Goal: Task Accomplishment & Management: Complete application form

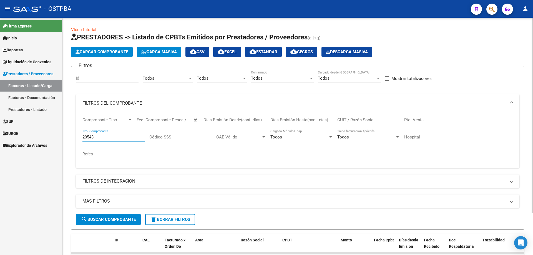
scroll to position [51, 0]
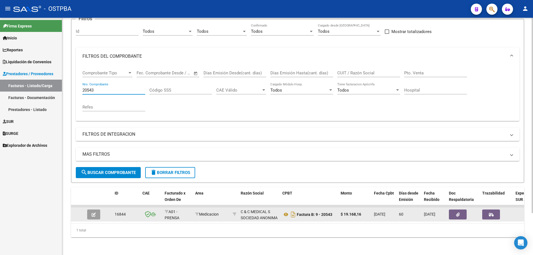
click at [95, 213] on icon "button" at bounding box center [94, 215] width 4 height 4
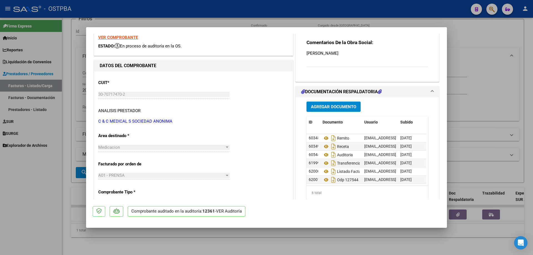
scroll to position [4, 0]
click at [181, 244] on div at bounding box center [266, 127] width 533 height 255
type input "$ 0,00"
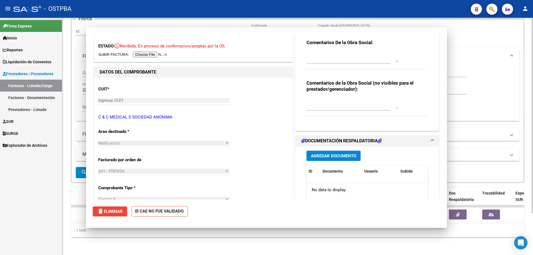
scroll to position [0, 0]
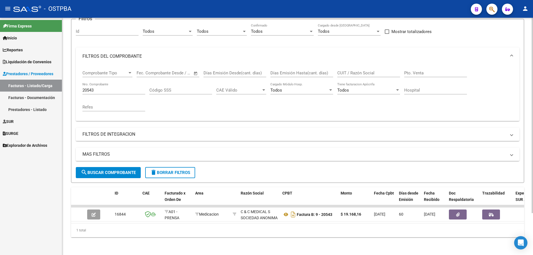
click at [110, 88] on input "20543" at bounding box center [114, 90] width 63 height 5
type input "20567"
click at [113, 170] on span "search Buscar Comprobante" at bounding box center [108, 172] width 55 height 5
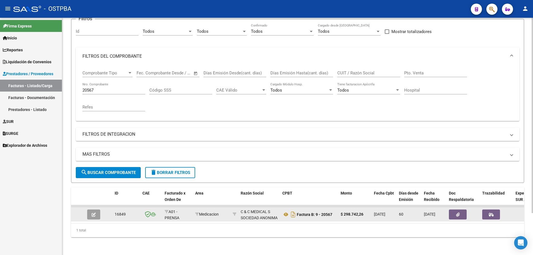
click at [92, 212] on button "button" at bounding box center [93, 215] width 13 height 10
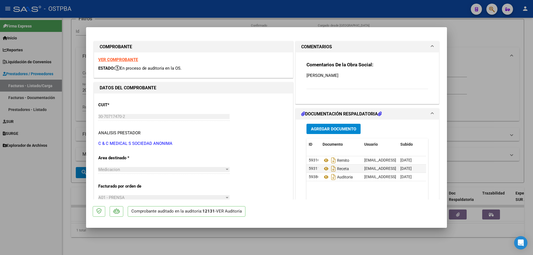
click at [315, 129] on span "Agregar Documento" at bounding box center [333, 129] width 45 height 5
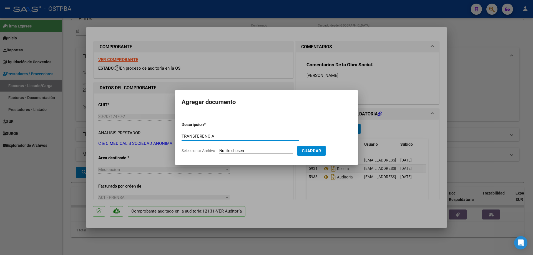
type input "TRANSFERENCIA"
click at [234, 150] on input "Seleccionar Archivo" at bounding box center [256, 151] width 74 height 5
type input "C:\fakepath\IMG_20250912_0001.pdf"
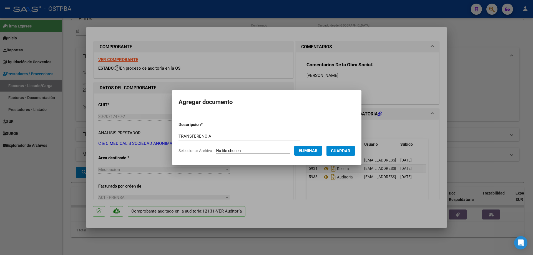
click at [343, 150] on span "Guardar" at bounding box center [340, 151] width 19 height 5
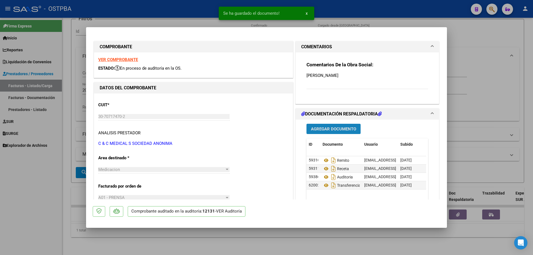
click at [319, 127] on span "Agregar Documento" at bounding box center [333, 129] width 45 height 5
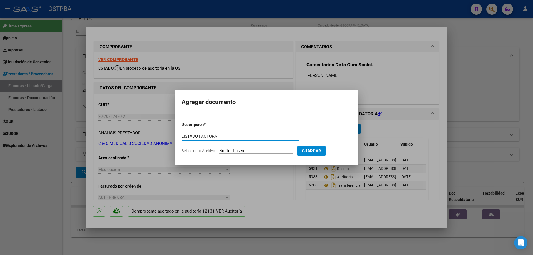
type input "LISTADO FACTURA"
click at [246, 151] on input "Seleccionar Archivo" at bounding box center [256, 151] width 74 height 5
type input "C:\fakepath\IMG_20250912_0002.pdf"
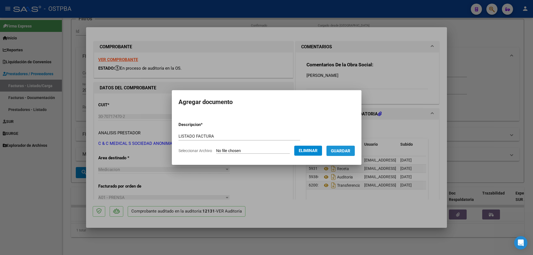
click at [346, 152] on span "Guardar" at bounding box center [340, 151] width 19 height 5
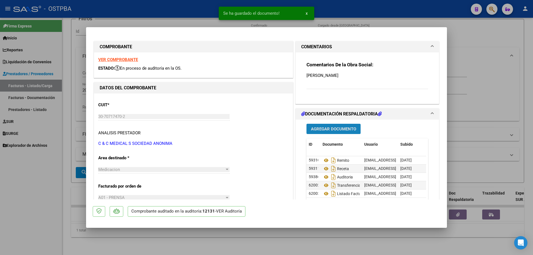
click at [323, 132] on button "Agregar Documento" at bounding box center [334, 129] width 54 height 10
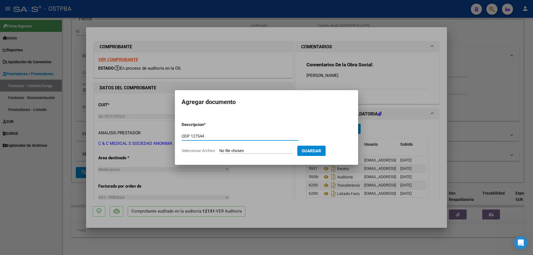
type input "ODP 127544"
click at [234, 152] on input "Seleccionar Archivo" at bounding box center [256, 151] width 74 height 5
type input "C:\fakepath\IMG_20250912_0003.pdf"
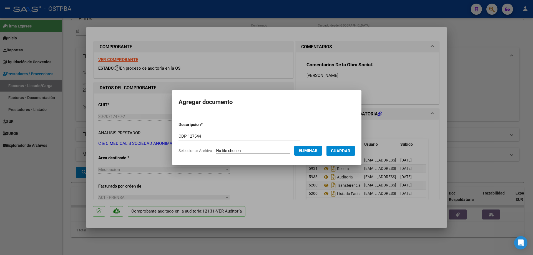
click at [346, 153] on span "Guardar" at bounding box center [340, 151] width 19 height 5
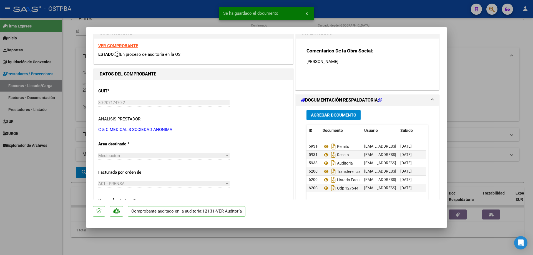
scroll to position [22, 0]
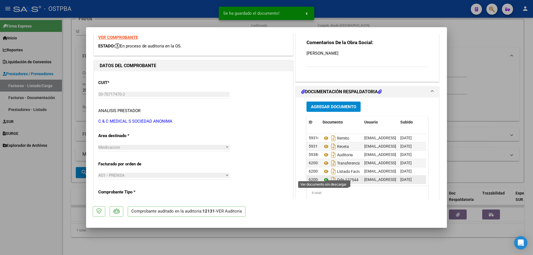
click at [323, 177] on icon at bounding box center [326, 180] width 7 height 7
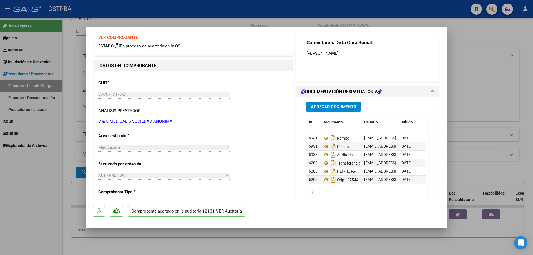
click at [216, 242] on div at bounding box center [266, 127] width 533 height 255
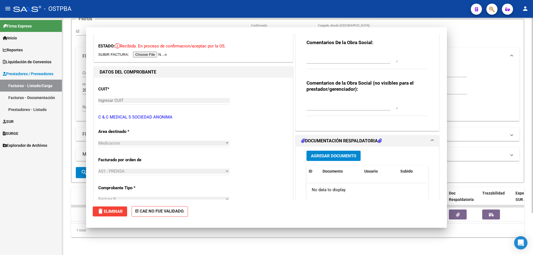
scroll to position [0, 0]
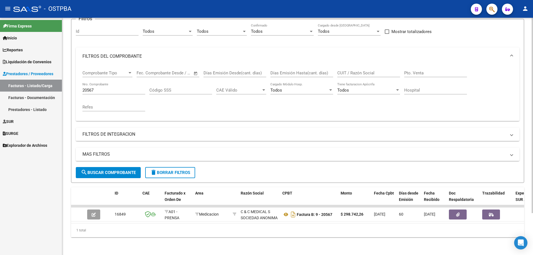
click at [123, 88] on input "20567" at bounding box center [114, 90] width 63 height 5
type input "20546"
click at [106, 170] on span "search Buscar Comprobante" at bounding box center [108, 172] width 55 height 5
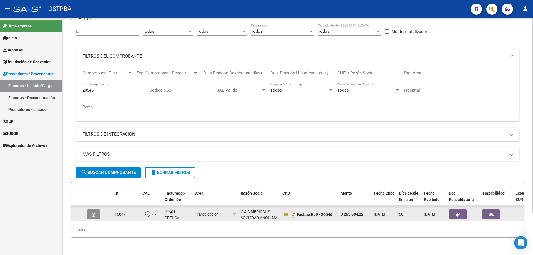
click at [95, 213] on icon "button" at bounding box center [94, 215] width 4 height 4
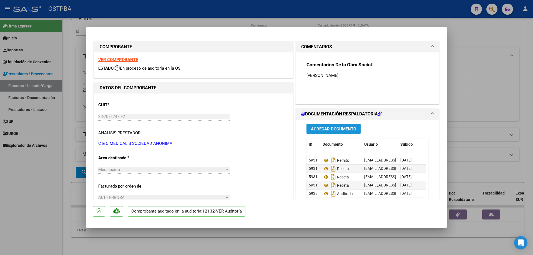
click at [326, 129] on span "Agregar Documento" at bounding box center [333, 129] width 45 height 5
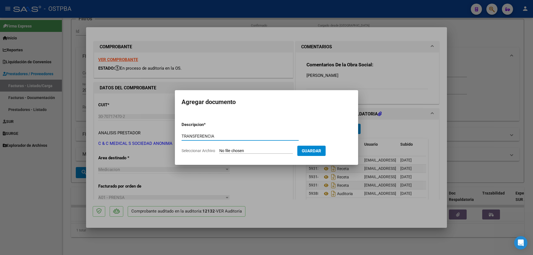
type input "TRANSFERENCIA"
click at [252, 151] on input "Seleccionar Archivo" at bounding box center [256, 151] width 74 height 5
type input "C:\fakepath\IMG_20250912_0001.pdf"
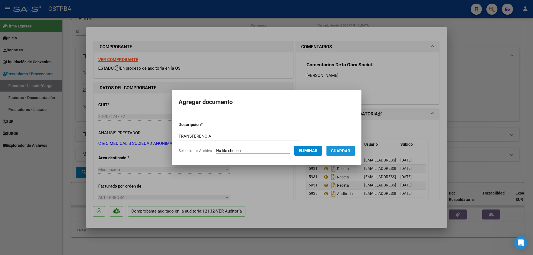
click at [348, 150] on span "Guardar" at bounding box center [340, 151] width 19 height 5
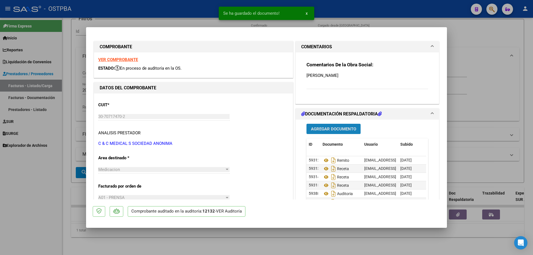
click at [331, 127] on span "Agregar Documento" at bounding box center [333, 129] width 45 height 5
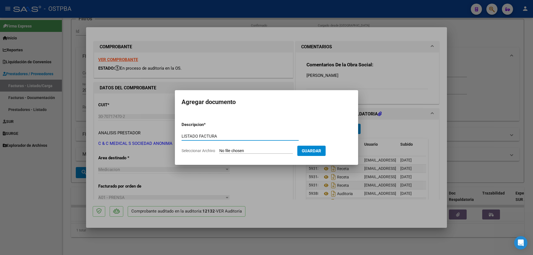
type input "LISTADO FACTURA"
click at [243, 151] on input "Seleccionar Archivo" at bounding box center [256, 151] width 74 height 5
type input "C:\fakepath\IMG_20250912_0002.pdf"
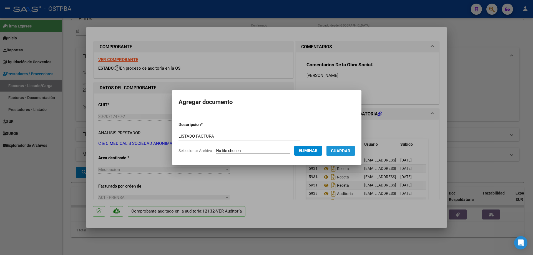
click at [345, 150] on span "Guardar" at bounding box center [340, 151] width 19 height 5
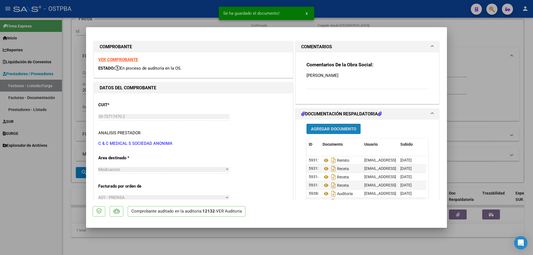
click at [325, 129] on span "Agregar Documento" at bounding box center [333, 129] width 45 height 5
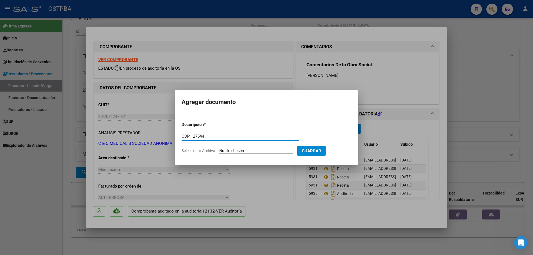
type input "ODP 127544"
click at [237, 152] on input "Seleccionar Archivo" at bounding box center [256, 151] width 74 height 5
type input "C:\fakepath\IMG_20250912_0003.pdf"
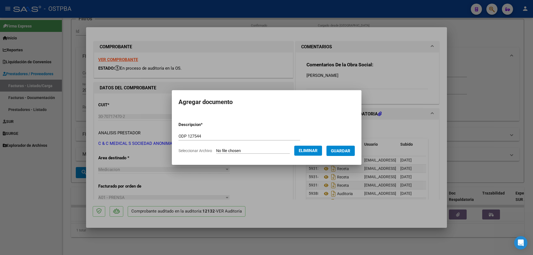
click at [347, 150] on span "Guardar" at bounding box center [340, 151] width 19 height 5
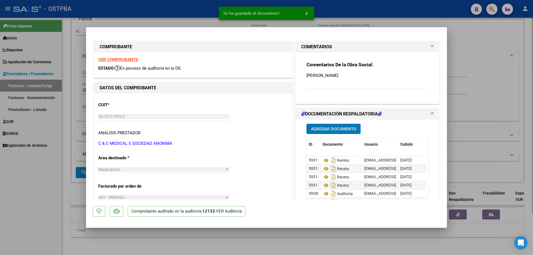
click at [259, 242] on div at bounding box center [266, 127] width 533 height 255
type input "$ 0,00"
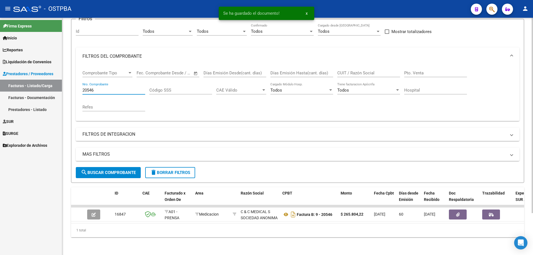
click at [122, 88] on input "20546" at bounding box center [114, 90] width 63 height 5
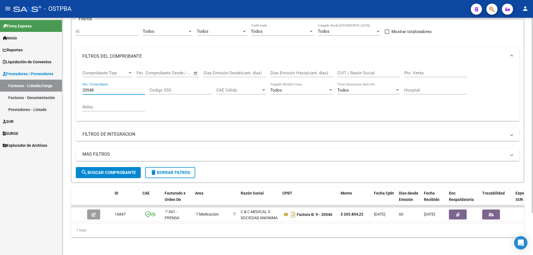
type input "20548"
click at [105, 170] on span "search Buscar Comprobante" at bounding box center [108, 172] width 55 height 5
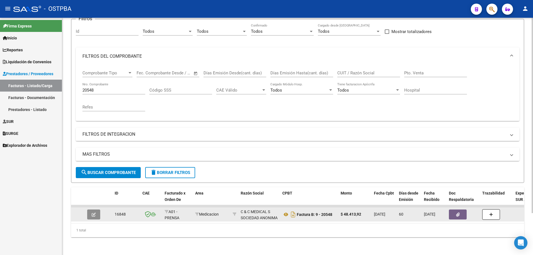
click at [96, 210] on button "button" at bounding box center [93, 215] width 13 height 10
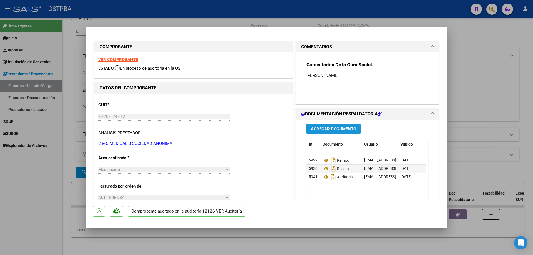
click at [319, 129] on span "Agregar Documento" at bounding box center [333, 129] width 45 height 5
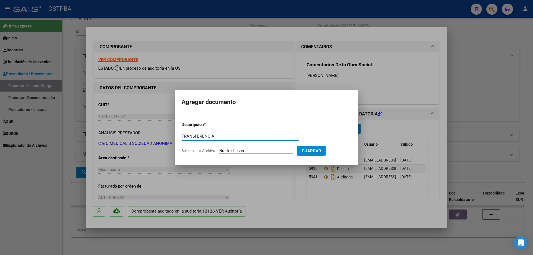
type input "TRANSFERENCIA"
click at [244, 151] on input "Seleccionar Archivo" at bounding box center [256, 151] width 74 height 5
type input "C:\fakepath\IMG_20250912_0001.pdf"
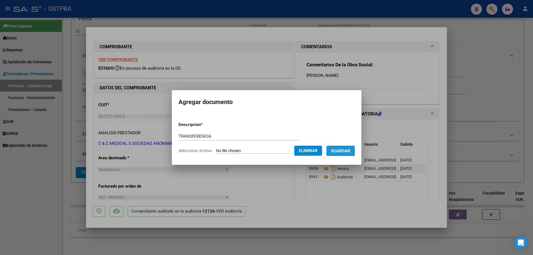
click at [349, 149] on span "Guardar" at bounding box center [340, 151] width 19 height 5
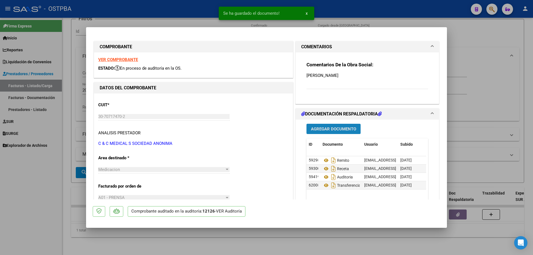
click at [333, 130] on span "Agregar Documento" at bounding box center [333, 129] width 45 height 5
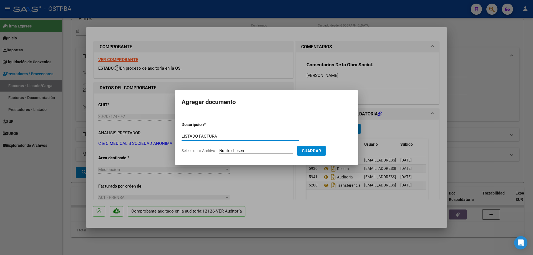
type input "LISTADO FACTURA"
click at [244, 152] on input "Seleccionar Archivo" at bounding box center [256, 151] width 74 height 5
type input "C:\fakepath\IMG_20250912_0002.pdf"
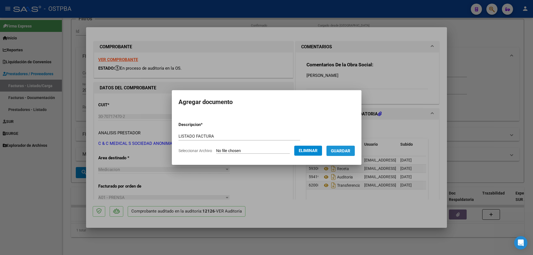
click at [348, 149] on span "Guardar" at bounding box center [340, 151] width 19 height 5
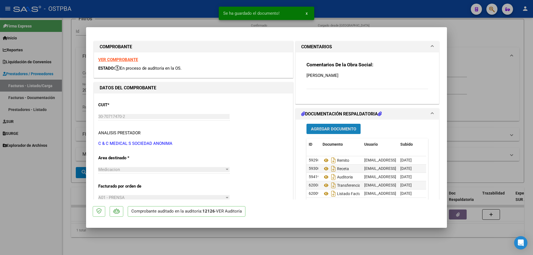
click at [339, 130] on span "Agregar Documento" at bounding box center [333, 129] width 45 height 5
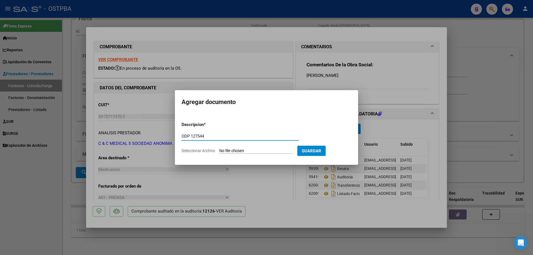
type input "ODP 127544"
click at [246, 149] on input "Seleccionar Archivo" at bounding box center [256, 151] width 74 height 5
type input "C:\fakepath\IMG_20250912_0003.pdf"
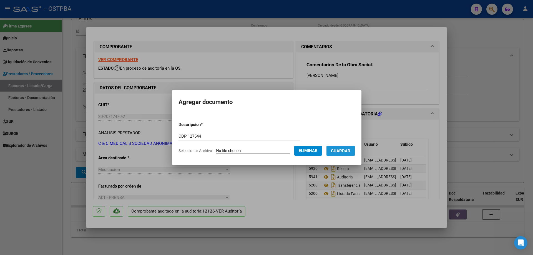
click at [348, 150] on span "Guardar" at bounding box center [340, 151] width 19 height 5
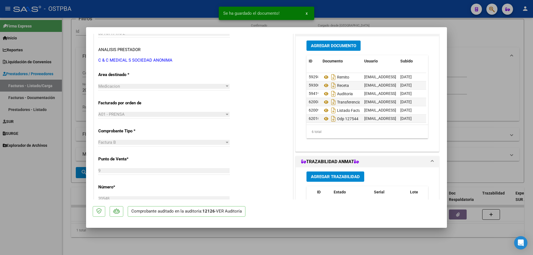
scroll to position [4, 0]
click at [222, 243] on div at bounding box center [266, 127] width 533 height 255
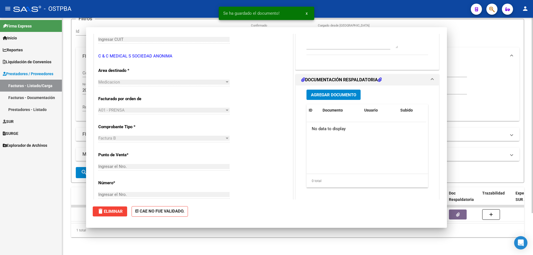
scroll to position [0, 0]
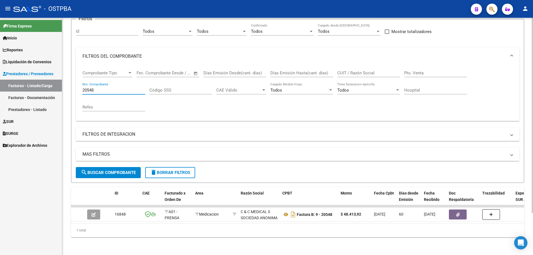
click at [117, 88] on input "20548" at bounding box center [114, 90] width 63 height 5
type input "2"
type input "72844"
click at [127, 170] on span "search Buscar Comprobante" at bounding box center [108, 172] width 55 height 5
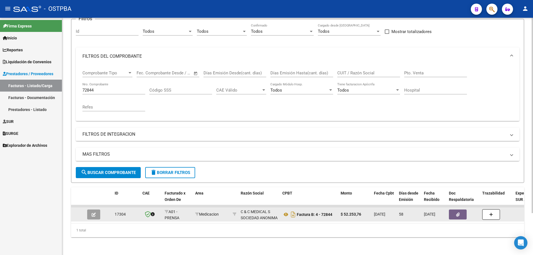
click at [91, 210] on button "button" at bounding box center [93, 215] width 13 height 10
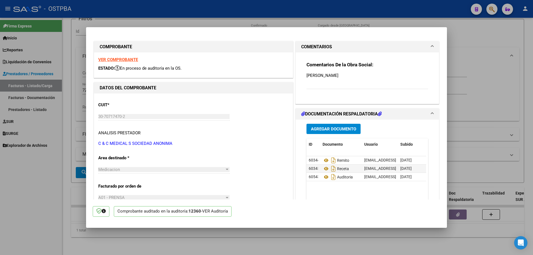
click at [319, 129] on span "Agregar Documento" at bounding box center [333, 129] width 45 height 5
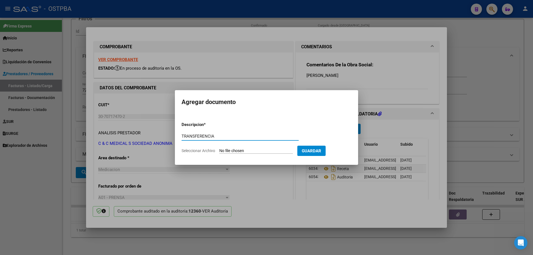
type input "TRANSFERENCIA"
click at [235, 152] on input "Seleccionar Archivo" at bounding box center [256, 151] width 74 height 5
type input "C:\fakepath\IMG_20250912_0001.pdf"
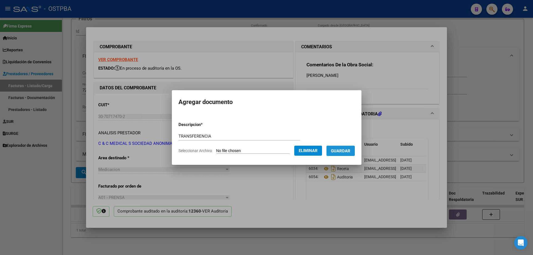
click at [346, 151] on span "Guardar" at bounding box center [340, 151] width 19 height 5
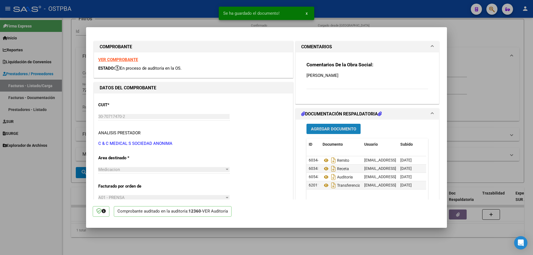
click at [335, 127] on span "Agregar Documento" at bounding box center [333, 129] width 45 height 5
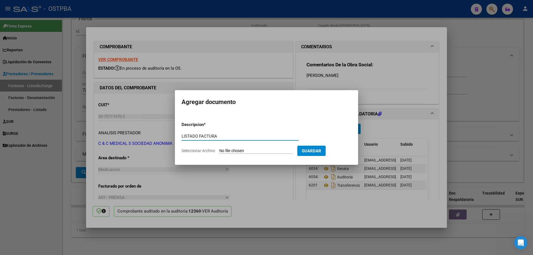
type input "LISTADO FACTURA"
click at [242, 150] on input "Seleccionar Archivo" at bounding box center [256, 151] width 74 height 5
type input "C:\fakepath\IMG_20250912_0002.pdf"
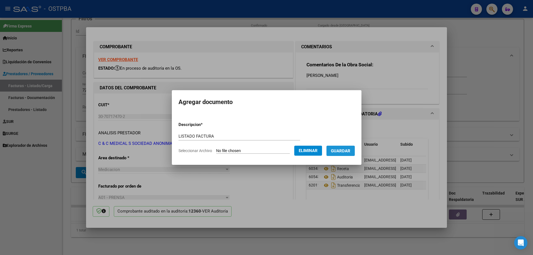
click at [347, 153] on span "Guardar" at bounding box center [340, 151] width 19 height 5
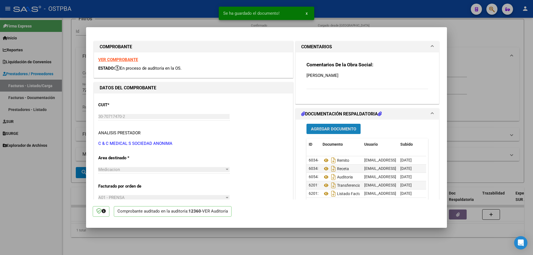
click at [323, 131] on span "Agregar Documento" at bounding box center [333, 129] width 45 height 5
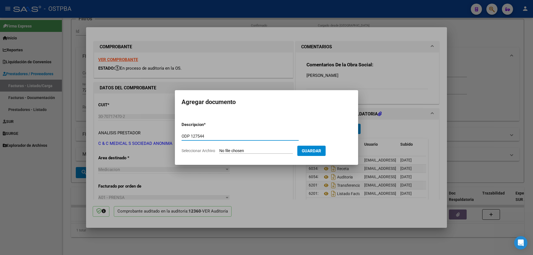
type input "ODP 127544"
click at [240, 150] on input "Seleccionar Archivo" at bounding box center [256, 151] width 74 height 5
type input "C:\fakepath\IMG_20250912_0003.pdf"
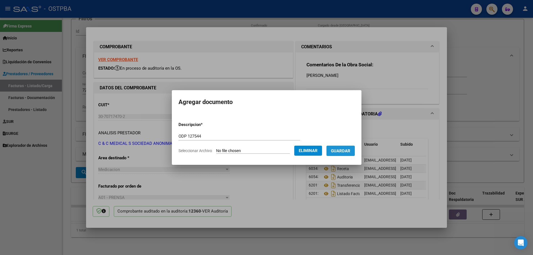
click at [349, 148] on span "Guardar" at bounding box center [340, 150] width 19 height 5
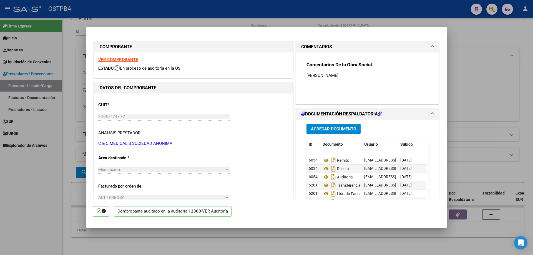
click at [219, 242] on div at bounding box center [266, 127] width 533 height 255
type input "$ 0,00"
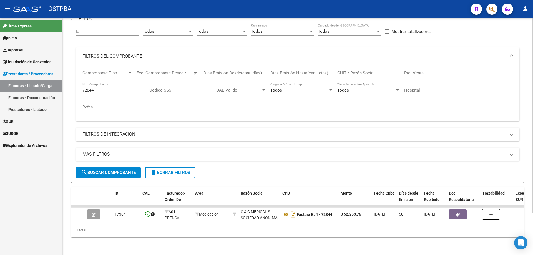
click at [115, 88] on input "72844" at bounding box center [114, 90] width 63 height 5
type input "72840"
click at [102, 170] on span "search Buscar Comprobante" at bounding box center [108, 172] width 55 height 5
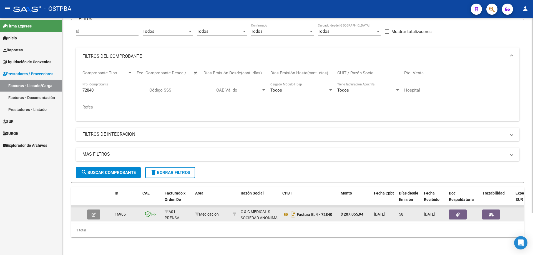
click at [92, 213] on icon "button" at bounding box center [94, 215] width 4 height 4
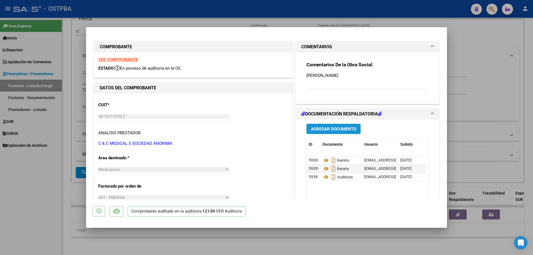
click at [313, 127] on span "Agregar Documento" at bounding box center [333, 129] width 45 height 5
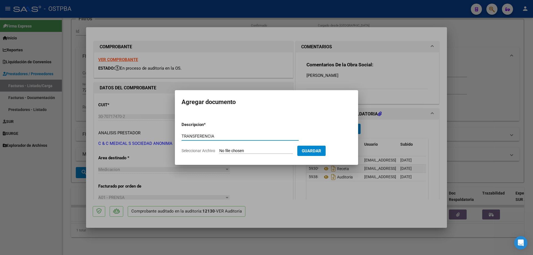
type input "TRANSFERENCIA"
click at [241, 150] on input "Seleccionar Archivo" at bounding box center [256, 151] width 74 height 5
type input "C:\fakepath\IMG_20250912_0001.pdf"
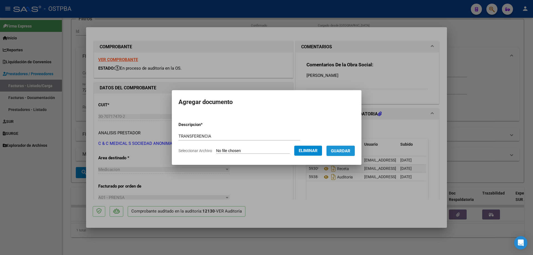
click at [345, 149] on span "Guardar" at bounding box center [340, 151] width 19 height 5
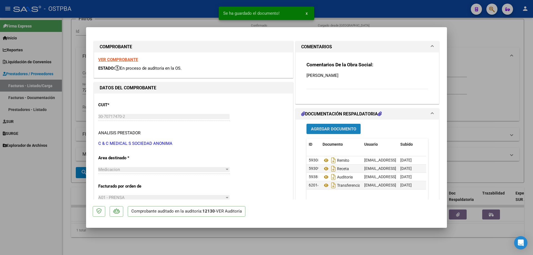
click at [328, 128] on span "Agregar Documento" at bounding box center [333, 129] width 45 height 5
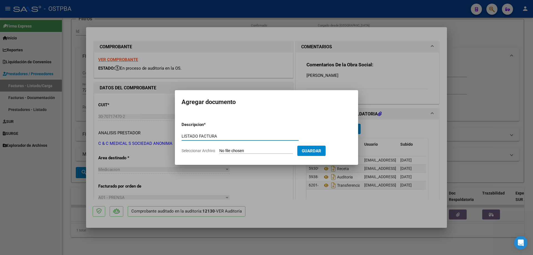
type input "LISTADO FACTURA"
click at [242, 150] on input "Seleccionar Archivo" at bounding box center [256, 151] width 74 height 5
type input "C:\fakepath\IMG_20250912_0002.pdf"
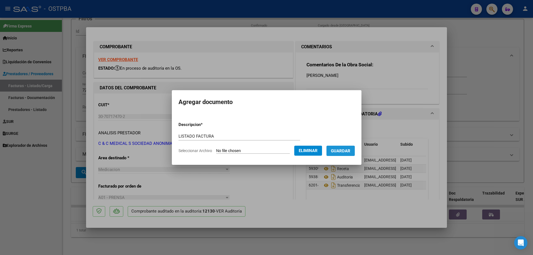
click at [343, 152] on span "Guardar" at bounding box center [340, 151] width 19 height 5
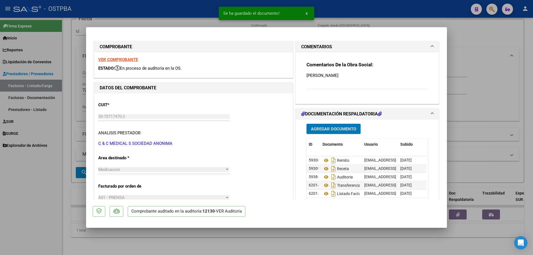
click at [327, 125] on button "Agregar Documento" at bounding box center [334, 129] width 54 height 10
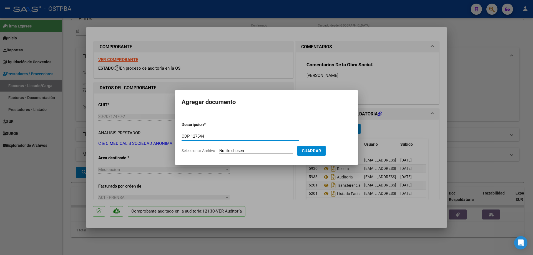
type input "ODP 127544"
click at [238, 150] on input "Seleccionar Archivo" at bounding box center [256, 151] width 74 height 5
type input "C:\fakepath\IMG_20250912_0003.pdf"
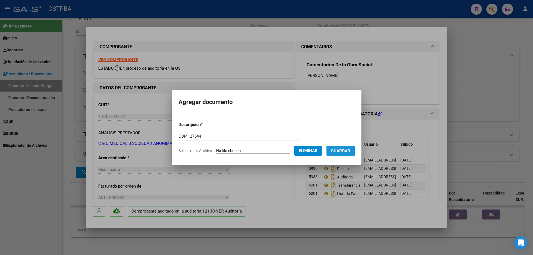
click at [344, 149] on span "Guardar" at bounding box center [340, 151] width 19 height 5
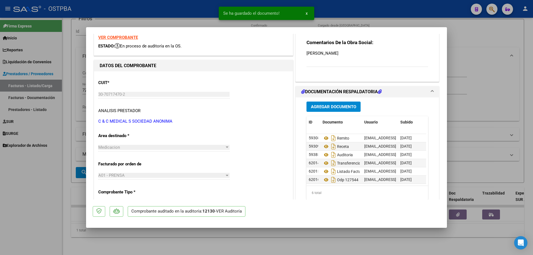
scroll to position [4, 0]
click at [304, 240] on div at bounding box center [266, 127] width 533 height 255
type input "$ 0,00"
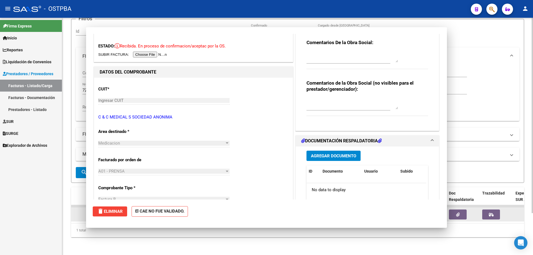
scroll to position [0, 0]
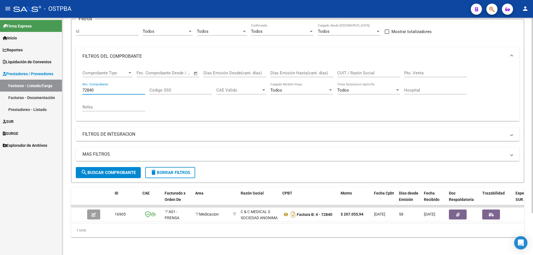
click at [120, 88] on input "72840" at bounding box center [114, 90] width 63 height 5
type input "7"
type input "20622"
click at [110, 170] on span "search Buscar Comprobante" at bounding box center [108, 172] width 55 height 5
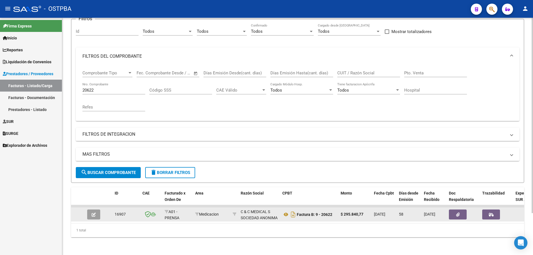
click at [91, 210] on button "button" at bounding box center [93, 215] width 13 height 10
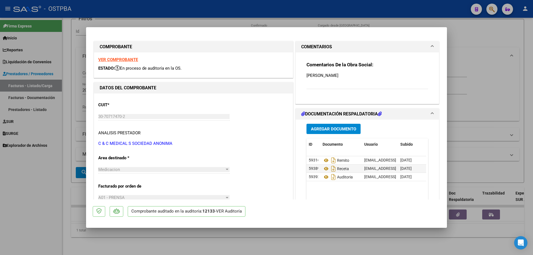
click at [318, 128] on span "Agregar Documento" at bounding box center [333, 129] width 45 height 5
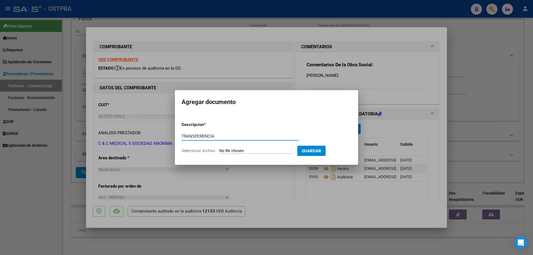
type input "TRANSFERENCIA"
click at [239, 152] on input "Seleccionar Archivo" at bounding box center [256, 151] width 74 height 5
type input "C:\fakepath\IMG_20250912_0001.pdf"
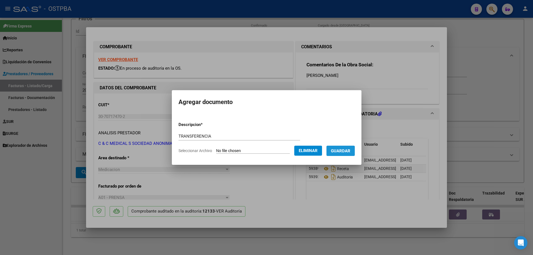
click at [344, 152] on span "Guardar" at bounding box center [340, 151] width 19 height 5
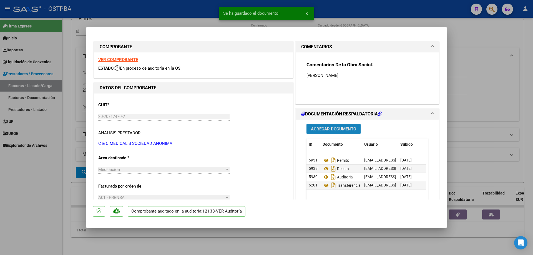
click at [331, 127] on span "Agregar Documento" at bounding box center [333, 129] width 45 height 5
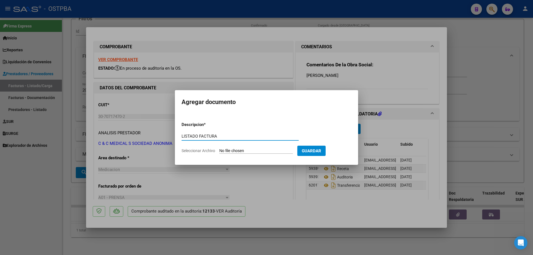
type input "LISTADO FACTURA"
click at [241, 151] on input "Seleccionar Archivo" at bounding box center [256, 151] width 74 height 5
type input "C:\fakepath\IMG_20250912_0002.pdf"
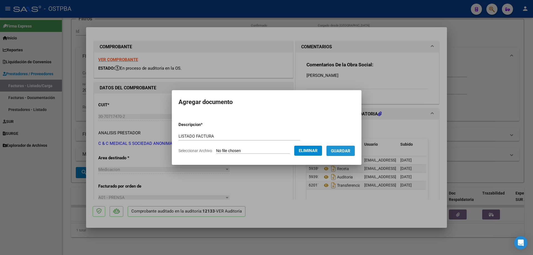
click at [345, 149] on span "Guardar" at bounding box center [340, 151] width 19 height 5
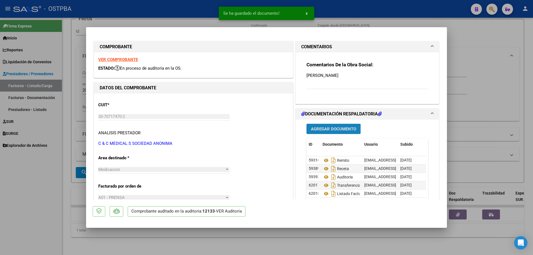
click at [328, 129] on span "Agregar Documento" at bounding box center [333, 129] width 45 height 5
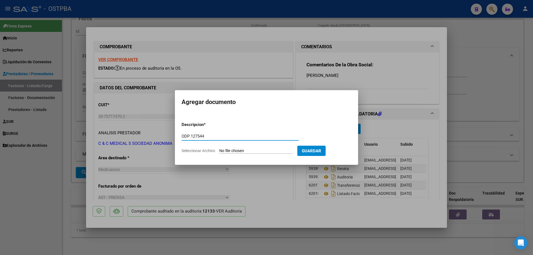
type input "ODP 127544"
click at [250, 153] on input "Seleccionar Archivo" at bounding box center [256, 151] width 74 height 5
type input "C:\fakepath\IMG_20250912_0003.pdf"
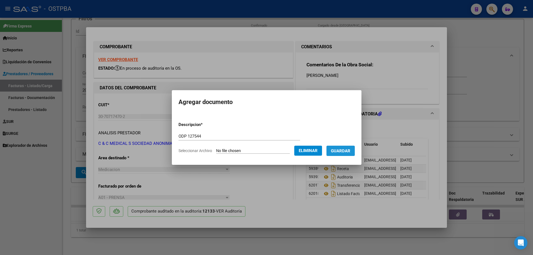
click at [339, 150] on span "Guardar" at bounding box center [340, 151] width 19 height 5
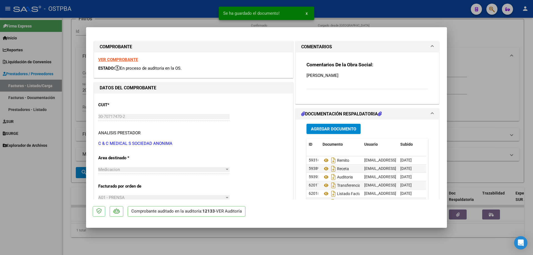
click at [270, 245] on div at bounding box center [266, 127] width 533 height 255
type input "$ 0,00"
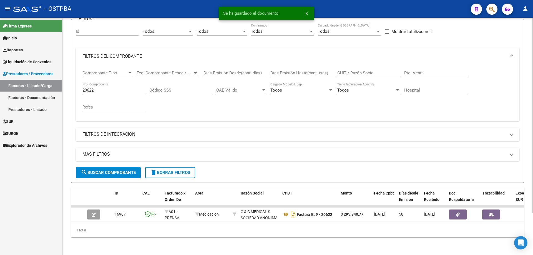
click at [124, 88] on input "20622" at bounding box center [114, 90] width 63 height 5
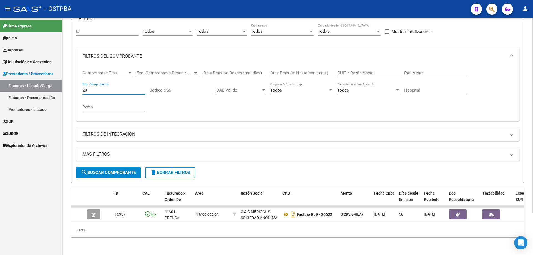
type input "2"
type input "72841"
click at [102, 170] on span "search Buscar Comprobante" at bounding box center [108, 172] width 55 height 5
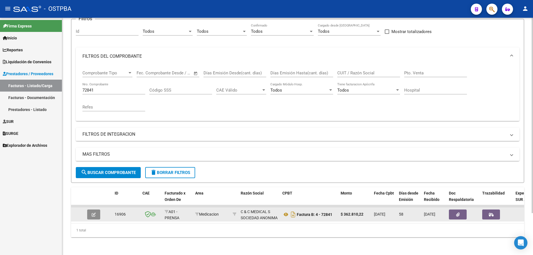
click at [91, 210] on button "button" at bounding box center [93, 215] width 13 height 10
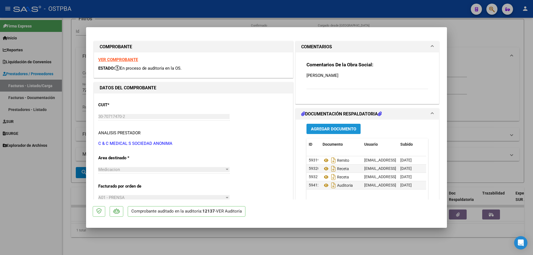
click at [323, 129] on span "Agregar Documento" at bounding box center [333, 129] width 45 height 5
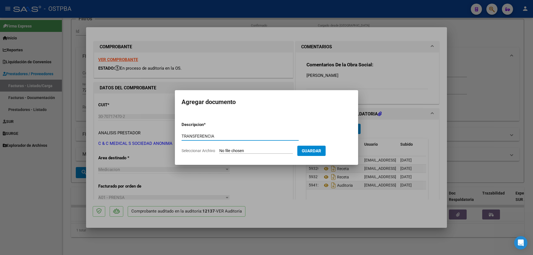
type input "TRANSFERENCIA"
click at [233, 150] on input "Seleccionar Archivo" at bounding box center [256, 151] width 74 height 5
type input "C:\fakepath\IMG_20250912_0001.pdf"
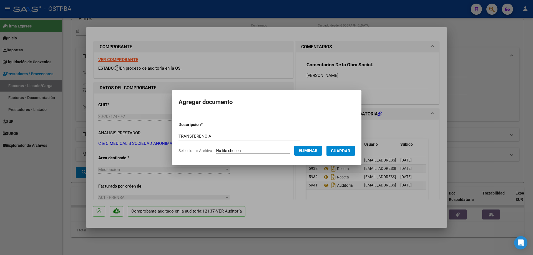
click at [345, 150] on span "Guardar" at bounding box center [340, 151] width 19 height 5
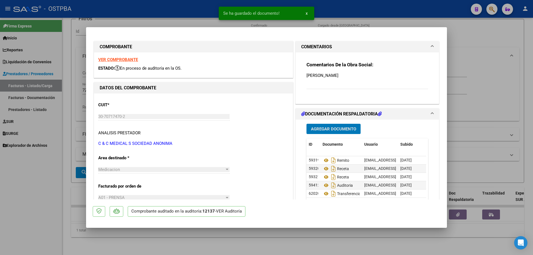
click at [334, 128] on span "Agregar Documento" at bounding box center [333, 129] width 45 height 5
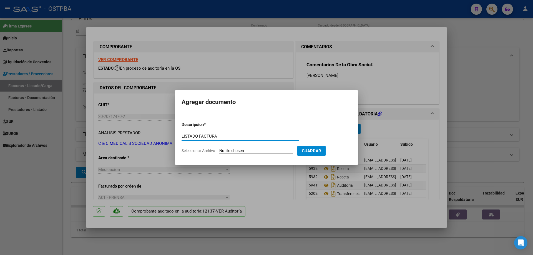
type input "LISTADO FACTURA"
click at [237, 151] on input "Seleccionar Archivo" at bounding box center [256, 151] width 74 height 5
type input "C:\fakepath\IMG_20250912_0002.pdf"
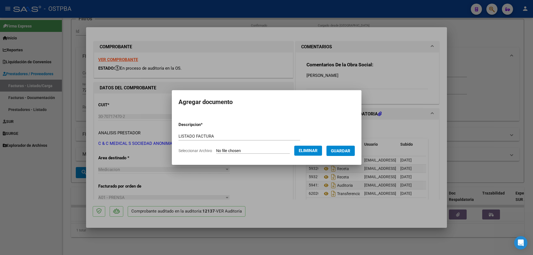
click at [342, 150] on span "Guardar" at bounding box center [340, 151] width 19 height 5
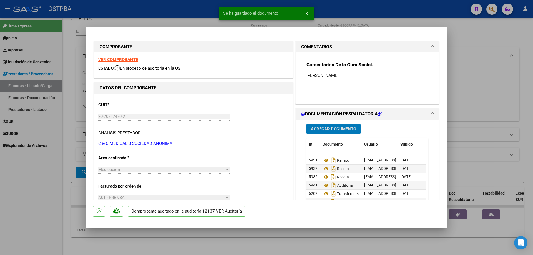
click at [313, 129] on span "Agregar Documento" at bounding box center [333, 129] width 45 height 5
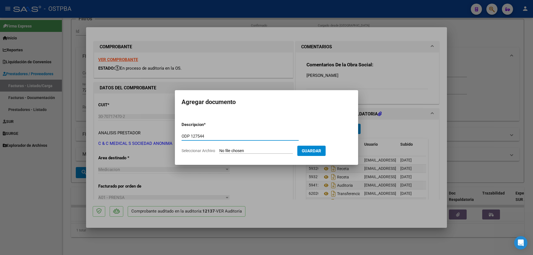
type input "ODP 127544"
click at [243, 150] on input "Seleccionar Archivo" at bounding box center [256, 151] width 74 height 5
type input "C:\fakepath\IMG_20250912_0003.pdf"
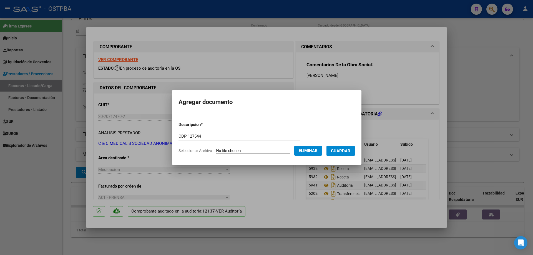
click at [351, 150] on span "Guardar" at bounding box center [340, 151] width 19 height 5
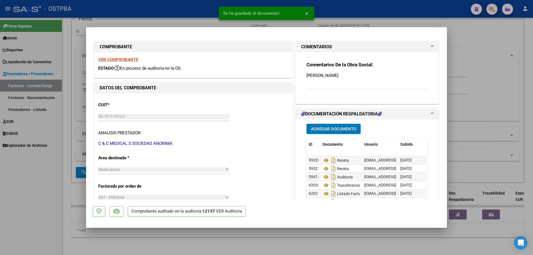
scroll to position [56, 0]
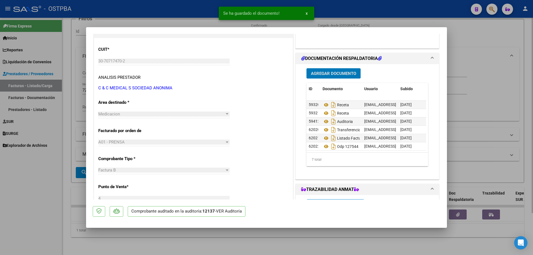
click at [227, 239] on div at bounding box center [266, 127] width 533 height 255
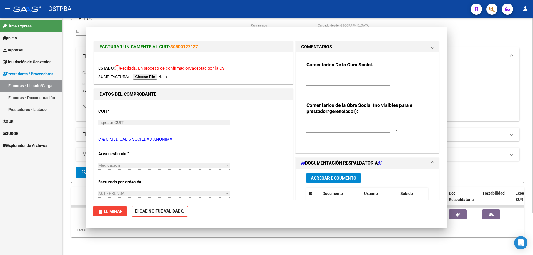
scroll to position [0, 0]
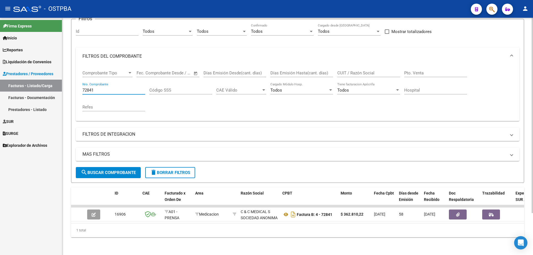
click at [124, 88] on input "72841" at bounding box center [114, 90] width 63 height 5
type input "72899"
click at [98, 170] on span "search Buscar Comprobante" at bounding box center [108, 172] width 55 height 5
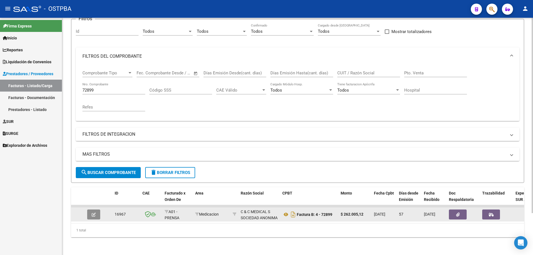
click at [94, 213] on icon "button" at bounding box center [94, 215] width 4 height 4
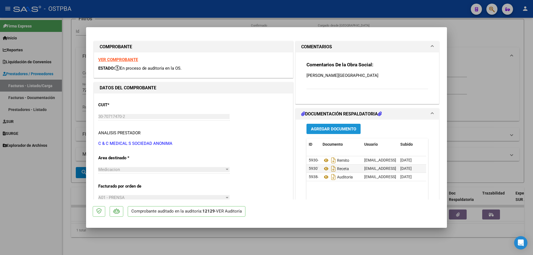
click at [331, 131] on span "Agregar Documento" at bounding box center [333, 129] width 45 height 5
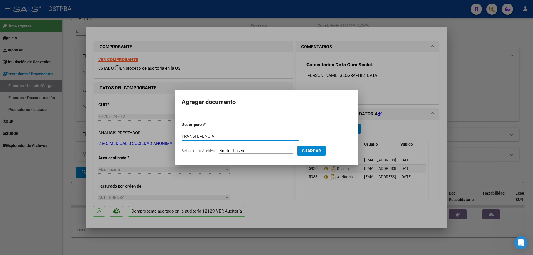
type input "TRANSFERENCIA"
click at [244, 151] on input "Seleccionar Archivo" at bounding box center [256, 151] width 74 height 5
type input "C:\fakepath\IMG_20250912_0001.pdf"
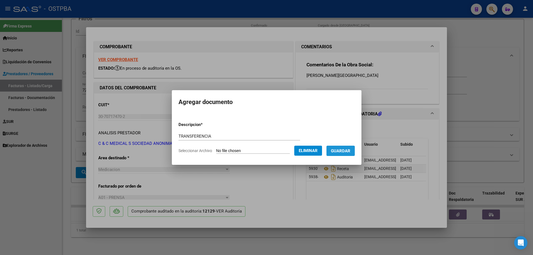
click at [344, 151] on span "Guardar" at bounding box center [340, 151] width 19 height 5
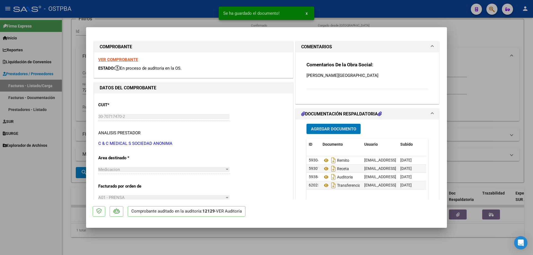
click at [314, 129] on span "Agregar Documento" at bounding box center [333, 129] width 45 height 5
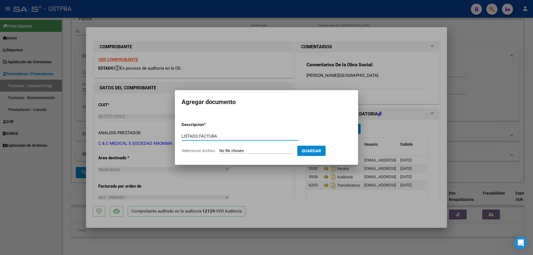
type input "LISTADO FACTURA"
click at [235, 150] on input "Seleccionar Archivo" at bounding box center [256, 151] width 74 height 5
type input "C:\fakepath\IMG_20250912_0002.pdf"
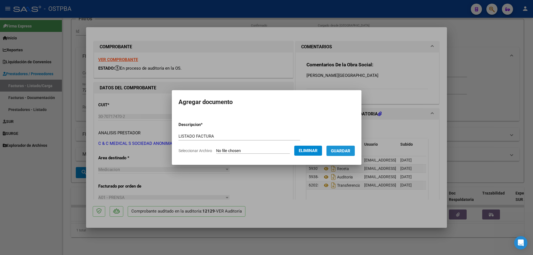
click at [344, 149] on span "Guardar" at bounding box center [340, 151] width 19 height 5
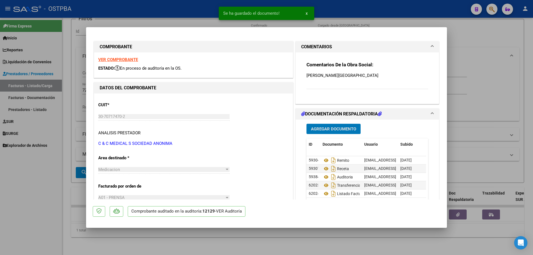
click at [327, 126] on button "Agregar Documento" at bounding box center [334, 129] width 54 height 10
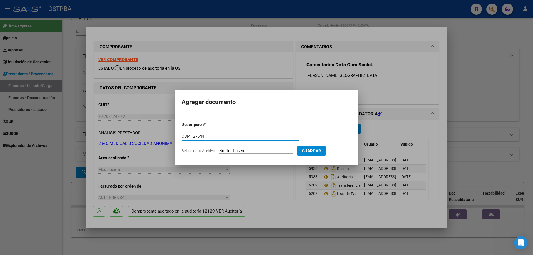
type input "ODP 127544"
click at [250, 150] on input "Seleccionar Archivo" at bounding box center [256, 151] width 74 height 5
type input "C:\fakepath\IMG_20250912_0003.pdf"
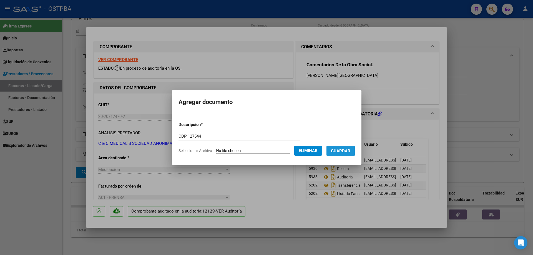
click at [346, 149] on span "Guardar" at bounding box center [340, 151] width 19 height 5
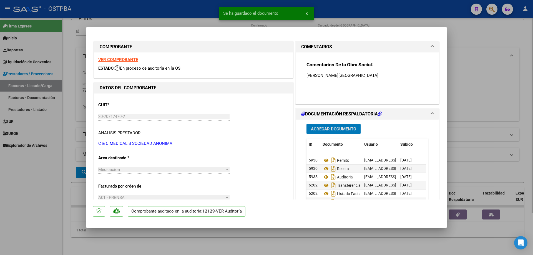
drag, startPoint x: 303, startPoint y: 240, endPoint x: 285, endPoint y: 229, distance: 21.0
click at [300, 234] on div at bounding box center [266, 127] width 533 height 255
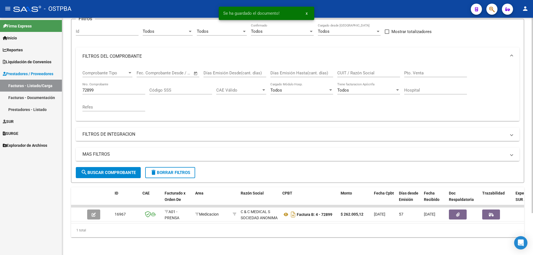
click at [111, 83] on div "72899 Nro. Comprobante" at bounding box center [114, 89] width 63 height 12
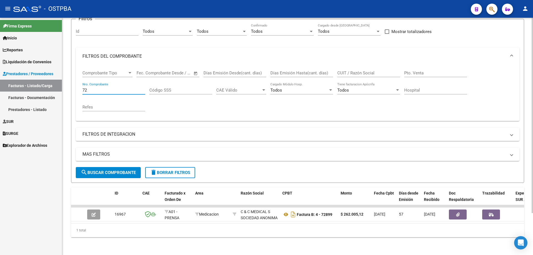
type input "7"
type input "20628"
click at [111, 167] on button "search Buscar Comprobante" at bounding box center [108, 172] width 65 height 11
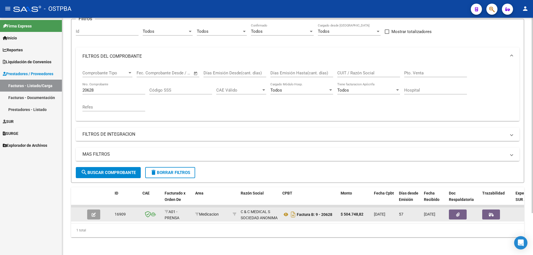
click at [91, 212] on button "button" at bounding box center [93, 215] width 13 height 10
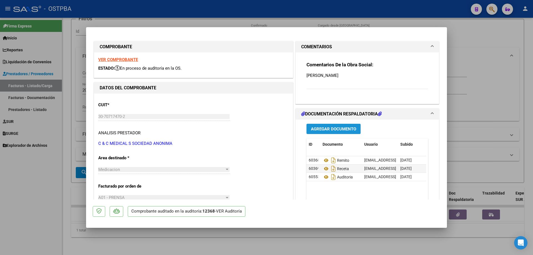
click at [334, 127] on span "Agregar Documento" at bounding box center [333, 129] width 45 height 5
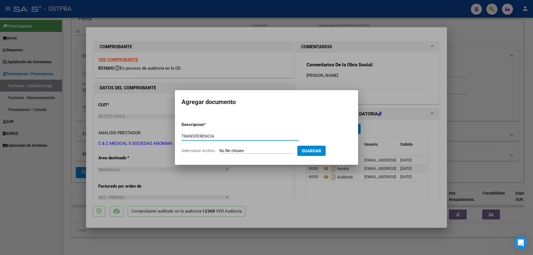
type input "TRANSFERENCIA"
click at [244, 153] on input "Seleccionar Archivo" at bounding box center [256, 151] width 74 height 5
type input "C:\fakepath\IMG_20250912_0001.pdf"
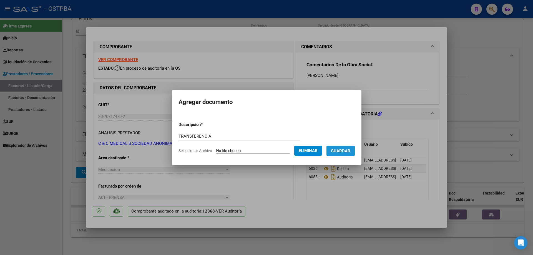
click at [346, 153] on span "Guardar" at bounding box center [340, 151] width 19 height 5
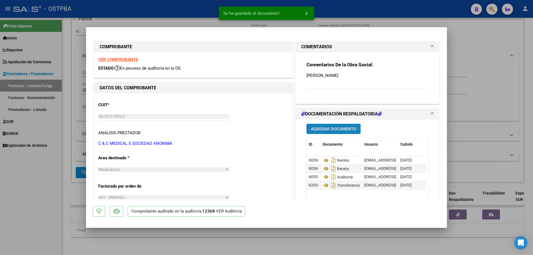
click at [335, 129] on span "Agregar Documento" at bounding box center [333, 129] width 45 height 5
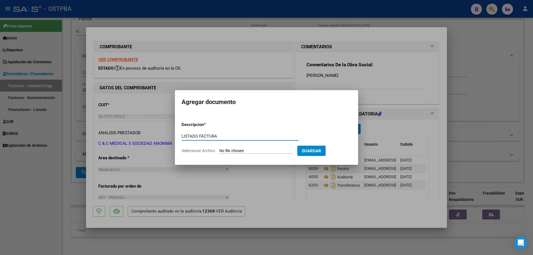
type input "LISTADO FACTURA"
click at [243, 151] on input "Seleccionar Archivo" at bounding box center [256, 151] width 74 height 5
type input "C:\fakepath\IMG_20250912_0002.pdf"
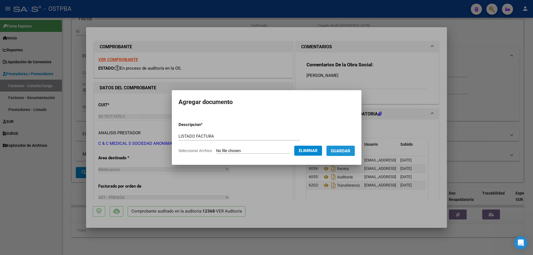
click at [349, 153] on span "Guardar" at bounding box center [340, 151] width 19 height 5
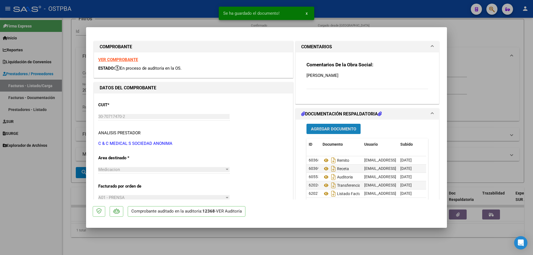
click at [331, 131] on span "Agregar Documento" at bounding box center [333, 129] width 45 height 5
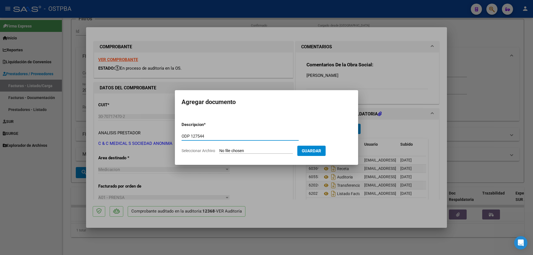
type input "ODP 127544"
click at [242, 151] on input "Seleccionar Archivo" at bounding box center [256, 151] width 74 height 5
type input "C:\fakepath\IMG_20250912_0003.pdf"
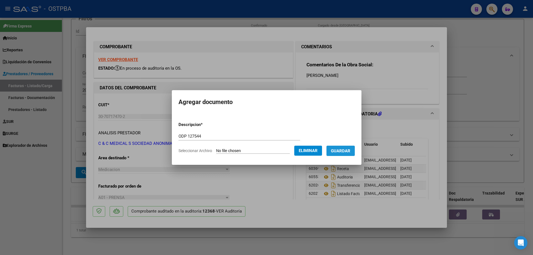
click at [341, 151] on span "Guardar" at bounding box center [340, 151] width 19 height 5
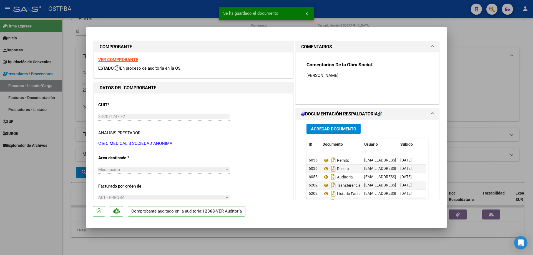
click at [271, 240] on div at bounding box center [266, 127] width 533 height 255
type input "$ 0,00"
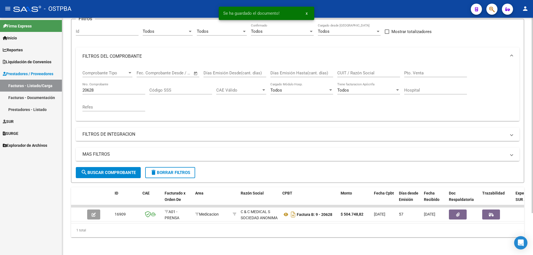
click at [124, 88] on input "20628" at bounding box center [114, 90] width 63 height 5
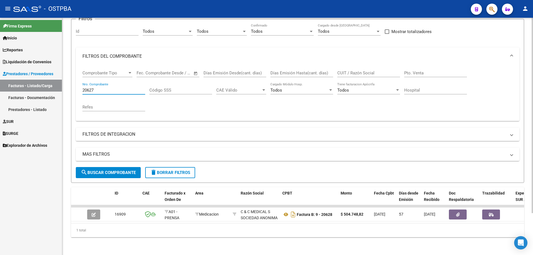
type input "20627"
click at [96, 170] on span "search Buscar Comprobante" at bounding box center [108, 172] width 55 height 5
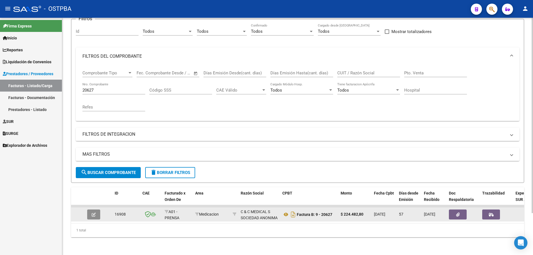
click at [89, 210] on button "button" at bounding box center [93, 215] width 13 height 10
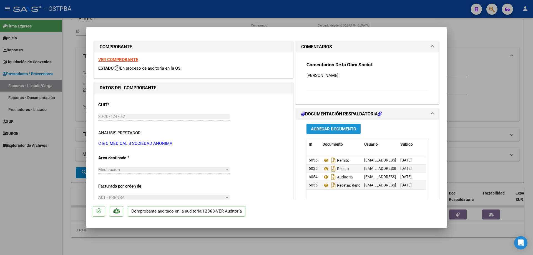
click at [325, 129] on span "Agregar Documento" at bounding box center [333, 129] width 45 height 5
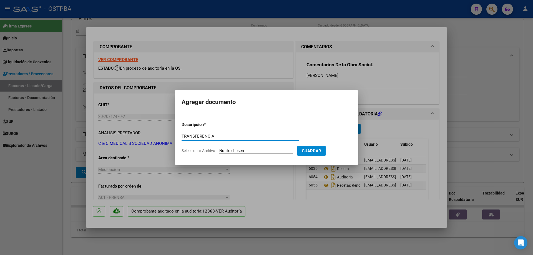
type input "TRANSFERENCIA"
click at [250, 151] on input "Seleccionar Archivo" at bounding box center [256, 151] width 74 height 5
type input "C:\fakepath\IMG_20250912_0001.pdf"
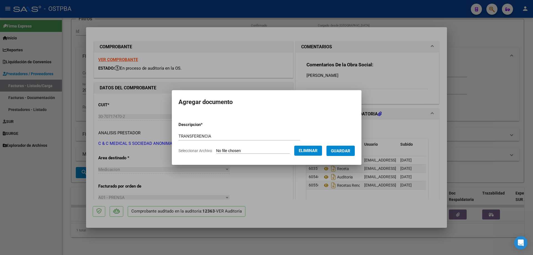
click at [351, 151] on span "Guardar" at bounding box center [340, 151] width 19 height 5
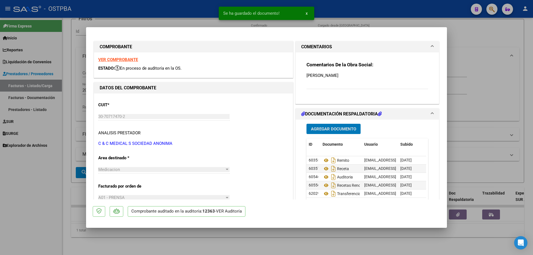
click at [328, 129] on span "Agregar Documento" at bounding box center [333, 129] width 45 height 5
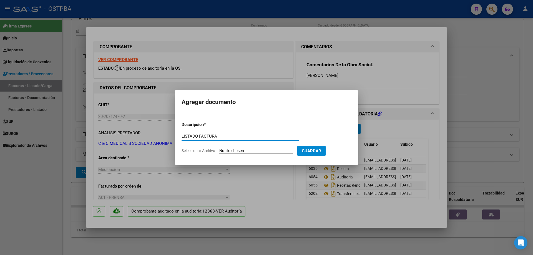
type input "LISTADO FACTURA"
click at [244, 151] on input "Seleccionar Archivo" at bounding box center [256, 151] width 74 height 5
type input "C:\fakepath\IMG_20250912_0002.pdf"
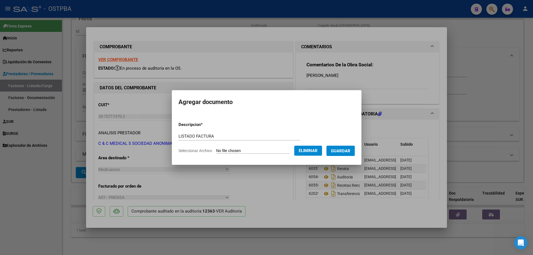
click at [341, 152] on span "Guardar" at bounding box center [340, 151] width 19 height 5
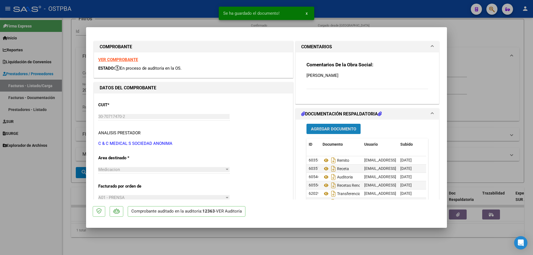
click at [333, 129] on span "Agregar Documento" at bounding box center [333, 129] width 45 height 5
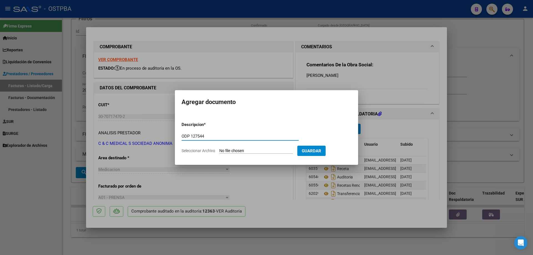
type input "ODP 127544"
click at [248, 150] on input "Seleccionar Archivo" at bounding box center [256, 151] width 74 height 5
type input "C:\fakepath\IMG_20250912_0003.pdf"
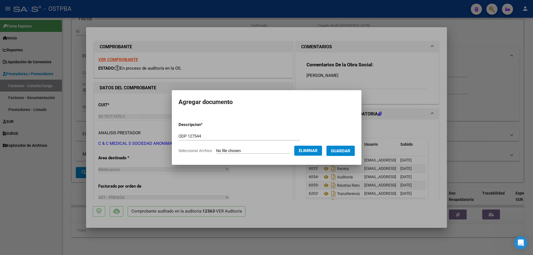
click at [350, 149] on span "Guardar" at bounding box center [340, 151] width 19 height 5
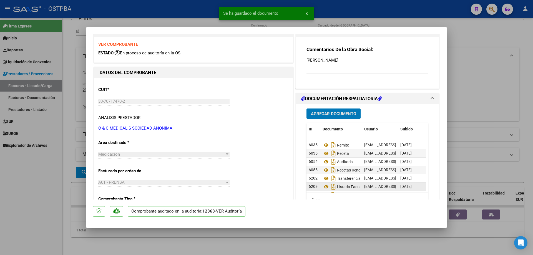
scroll to position [28, 0]
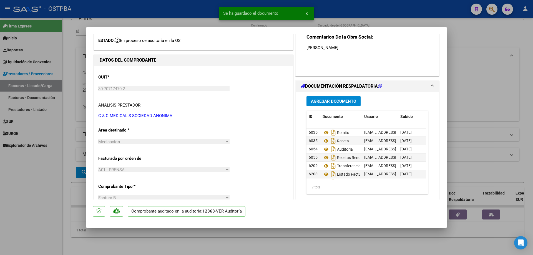
click at [294, 244] on div at bounding box center [266, 127] width 533 height 255
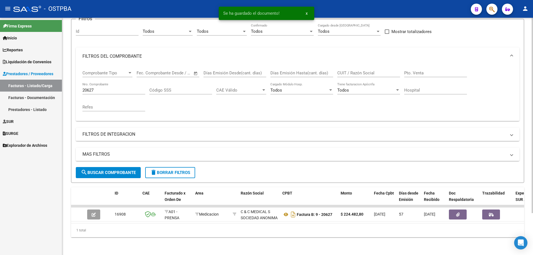
drag, startPoint x: 109, startPoint y: 88, endPoint x: 111, endPoint y: 84, distance: 3.6
click at [111, 88] on input "20627" at bounding box center [114, 90] width 63 height 5
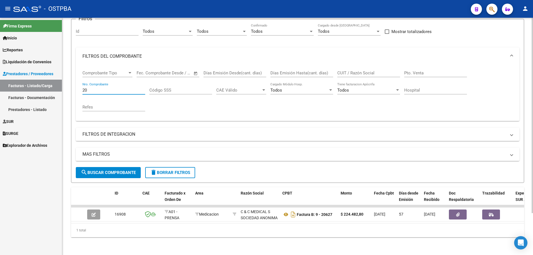
type input "2"
type input "72916"
click at [94, 170] on span "search Buscar Comprobante" at bounding box center [108, 172] width 55 height 5
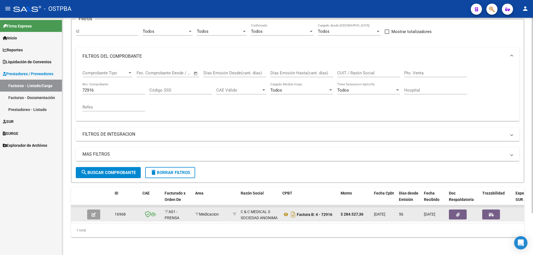
click at [91, 211] on button "button" at bounding box center [93, 215] width 13 height 10
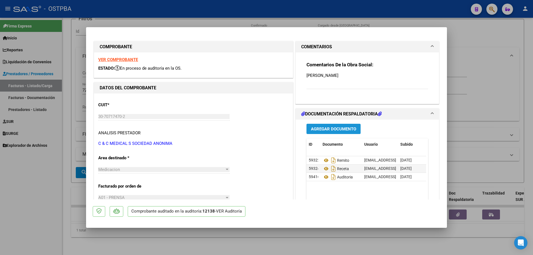
click at [333, 125] on button "Agregar Documento" at bounding box center [334, 129] width 54 height 10
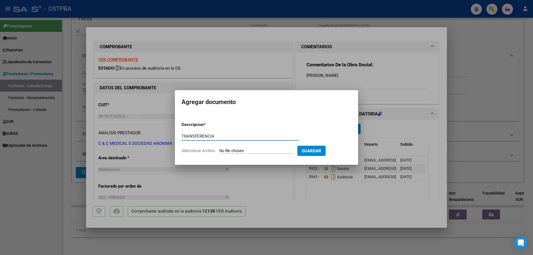
type input "TRANSFERENCIA"
click at [247, 152] on input "Seleccionar Archivo" at bounding box center [256, 151] width 74 height 5
type input "C:\fakepath\IMG_20250912_0002.pdf"
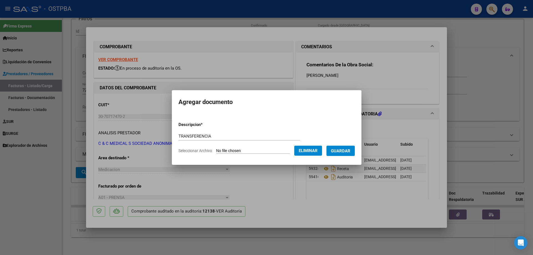
click at [349, 149] on span "Guardar" at bounding box center [340, 151] width 19 height 5
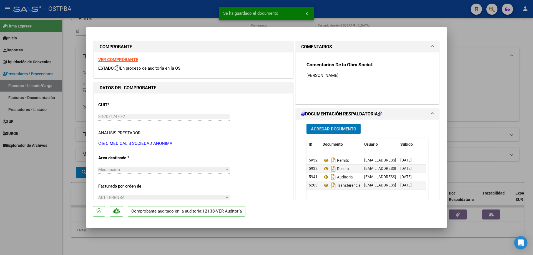
click at [327, 129] on span "Agregar Documento" at bounding box center [333, 129] width 45 height 5
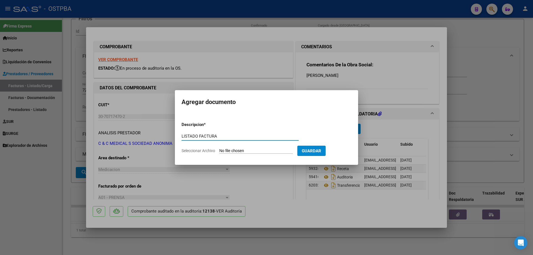
type input "LISTADO FACTURA"
click at [242, 151] on input "Seleccionar Archivo" at bounding box center [256, 151] width 74 height 5
type input "C:\fakepath\IMG_20250912_0002.pdf"
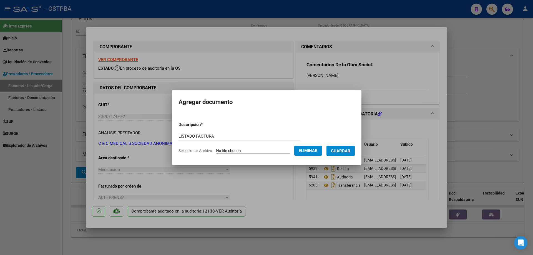
click at [347, 150] on span "Guardar" at bounding box center [340, 151] width 19 height 5
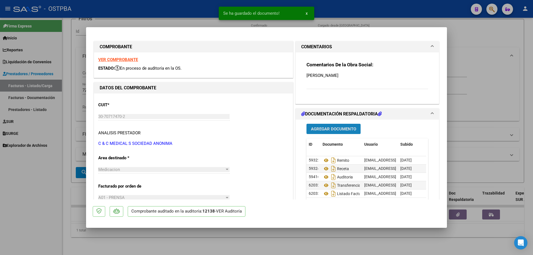
click at [329, 125] on button "Agregar Documento" at bounding box center [334, 129] width 54 height 10
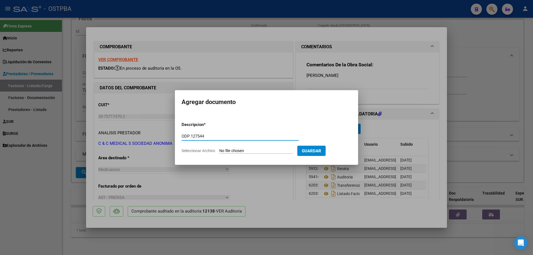
type input "ODP 127544"
click at [249, 153] on input "Seleccionar Archivo" at bounding box center [256, 151] width 74 height 5
type input "C:\fakepath\IMG_20250912_0003.pdf"
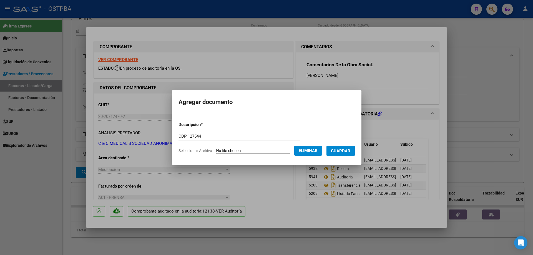
click at [344, 152] on span "Guardar" at bounding box center [340, 151] width 19 height 5
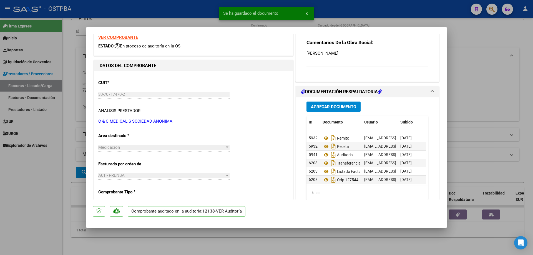
scroll to position [4, 0]
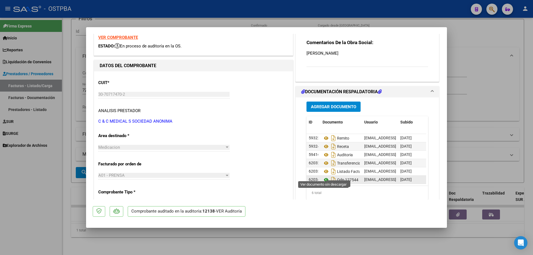
click at [324, 177] on icon at bounding box center [326, 180] width 7 height 7
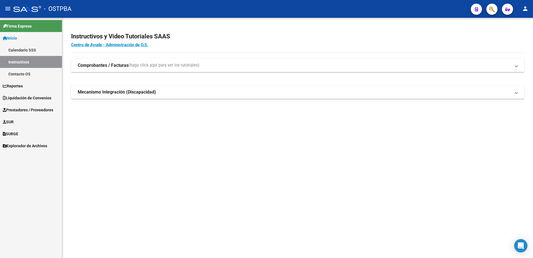
click at [18, 96] on span "Liquidación de Convenios" at bounding box center [27, 98] width 49 height 6
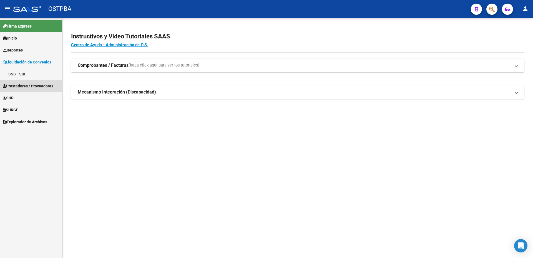
click at [16, 85] on span "Prestadores / Proveedores" at bounding box center [28, 86] width 51 height 6
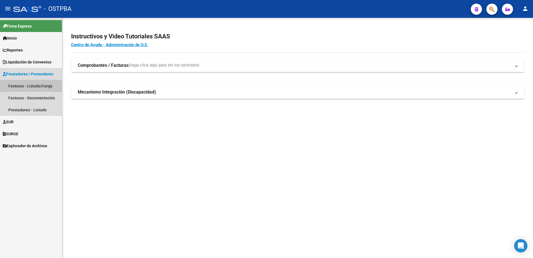
click at [16, 85] on link "Facturas - Listado/Carga" at bounding box center [31, 86] width 62 height 12
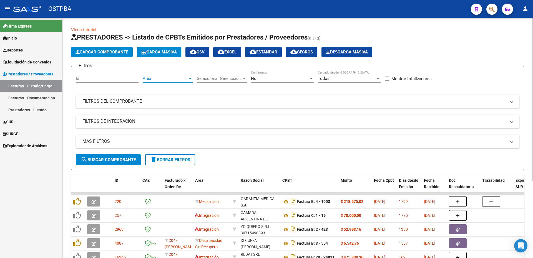
click at [191, 79] on div at bounding box center [190, 78] width 5 height 4
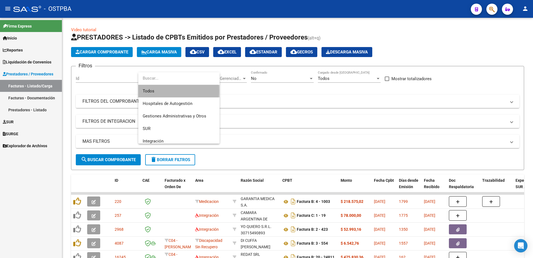
click at [163, 91] on span "Todos" at bounding box center [179, 91] width 73 height 13
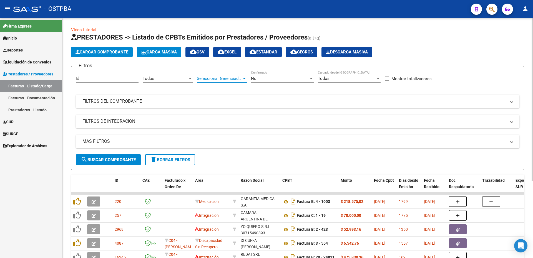
click at [244, 80] on div at bounding box center [244, 78] width 5 height 4
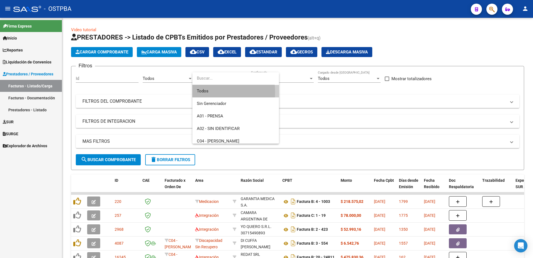
click at [209, 92] on span "Todos" at bounding box center [236, 91] width 78 height 13
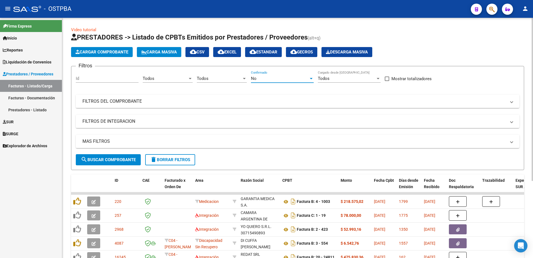
click at [311, 78] on div at bounding box center [311, 78] width 3 height 1
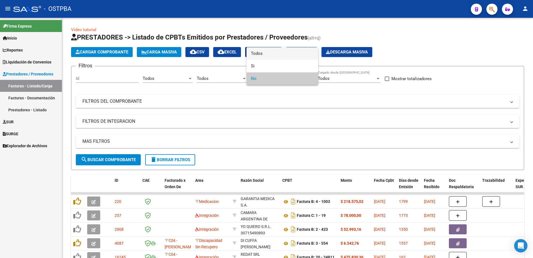
click at [254, 52] on span "Todos" at bounding box center [282, 53] width 63 height 13
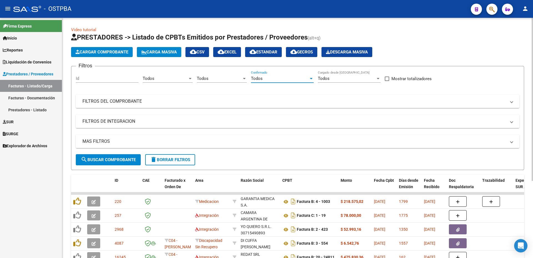
click at [379, 76] on div at bounding box center [378, 78] width 5 height 4
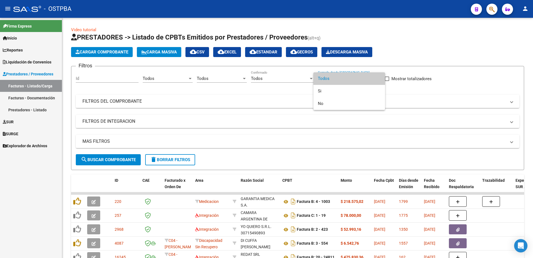
click at [342, 77] on span "Todos" at bounding box center [349, 78] width 63 height 13
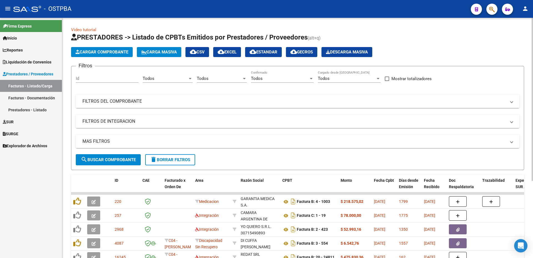
click at [96, 103] on mat-panel-title "FILTROS DEL COMPROBANTE" at bounding box center [295, 101] width 424 height 6
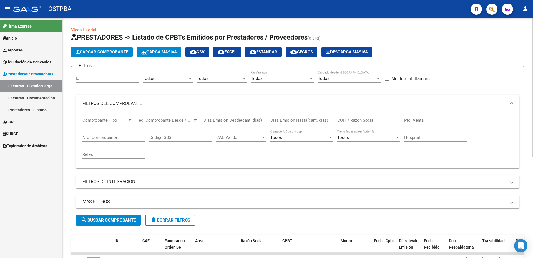
click at [99, 139] on input "Nro. Comprobante" at bounding box center [114, 137] width 63 height 5
type input "1067025"
click at [117, 222] on span "search Buscar Comprobante" at bounding box center [108, 219] width 55 height 5
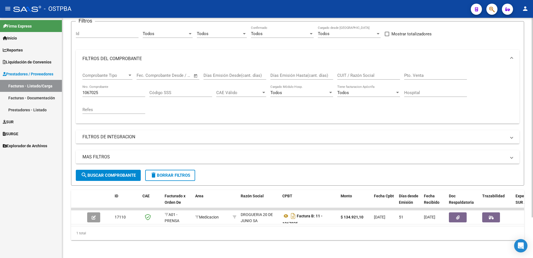
scroll to position [49, 0]
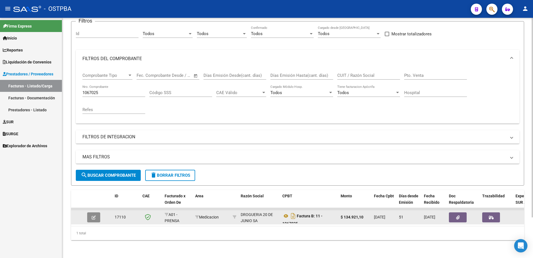
click at [94, 215] on icon "button" at bounding box center [94, 217] width 4 height 4
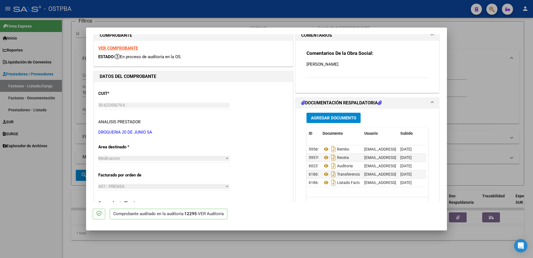
scroll to position [22, 0]
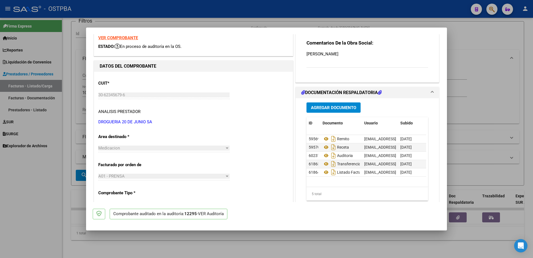
click at [360, 234] on div at bounding box center [266, 129] width 533 height 258
type input "$ 0,00"
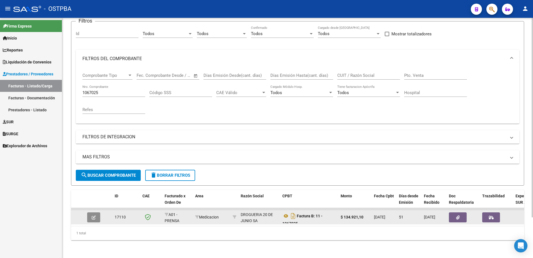
click at [93, 215] on icon "button" at bounding box center [94, 217] width 4 height 4
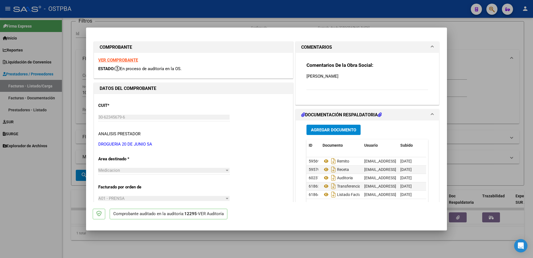
click at [323, 129] on span "Agregar Documento" at bounding box center [333, 129] width 45 height 5
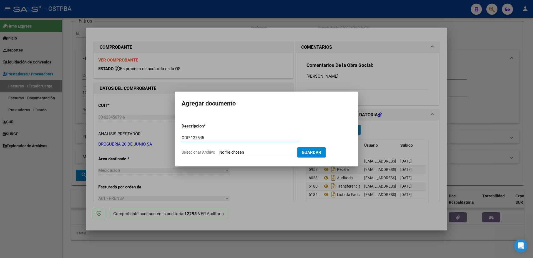
type input "ODP 127545"
click at [241, 151] on input "Seleccionar Archivo" at bounding box center [256, 152] width 74 height 5
type input "C:\fakepath\IMG_20250912_0004.pdf"
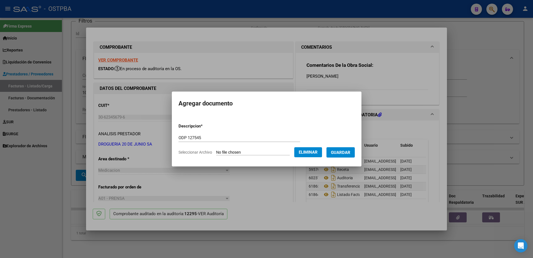
click at [347, 150] on span "Guardar" at bounding box center [340, 152] width 19 height 5
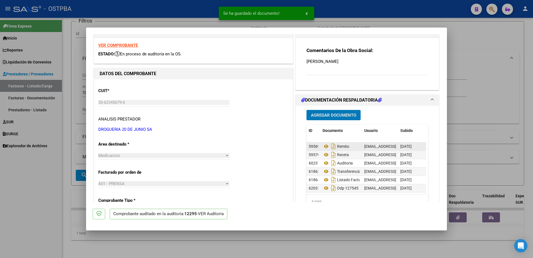
scroll to position [28, 0]
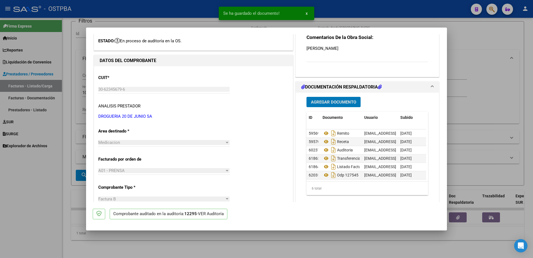
click at [289, 236] on div at bounding box center [266, 129] width 533 height 258
type input "$ 0,00"
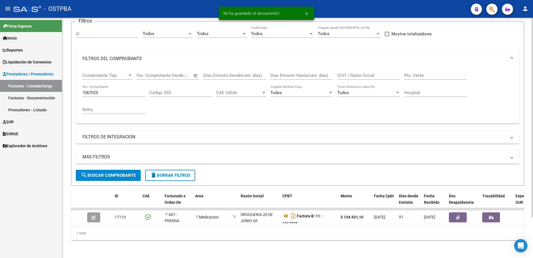
click at [115, 90] on input "1067025" at bounding box center [114, 92] width 63 height 5
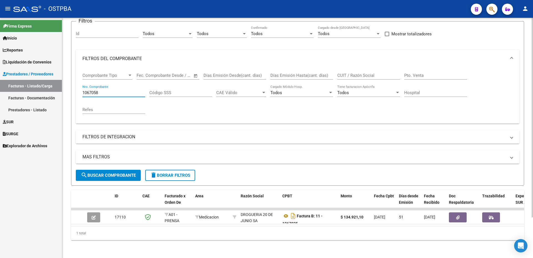
type input "1067058"
click at [113, 173] on span "search Buscar Comprobante" at bounding box center [108, 175] width 55 height 5
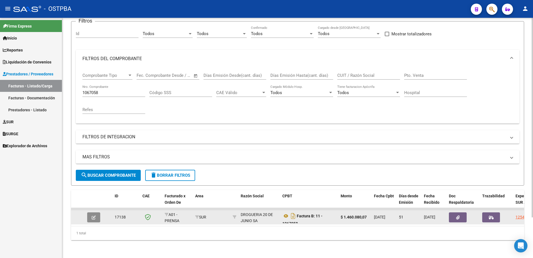
click at [89, 214] on button "button" at bounding box center [93, 217] width 13 height 10
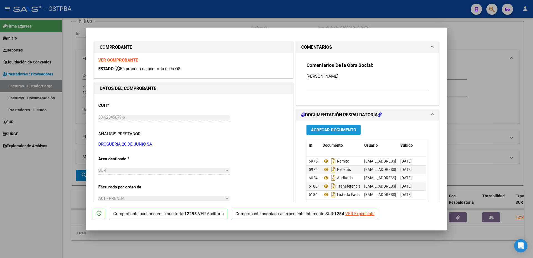
click at [322, 131] on span "Agregar Documento" at bounding box center [333, 129] width 45 height 5
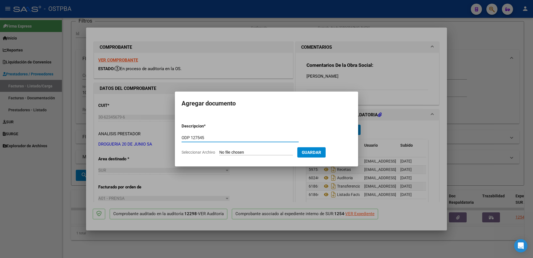
type input "ODP 127545"
click at [234, 152] on input "Seleccionar Archivo" at bounding box center [256, 152] width 74 height 5
type input "C:\fakepath\IMG_20250912_0004.pdf"
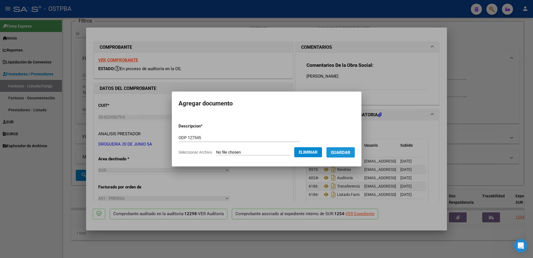
click at [342, 151] on span "Guardar" at bounding box center [340, 152] width 19 height 5
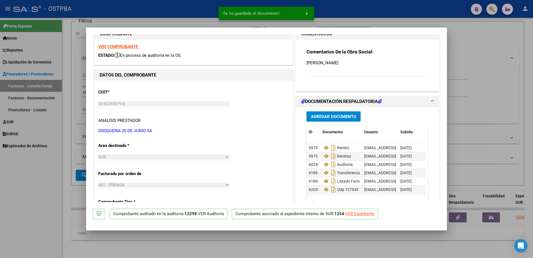
scroll to position [22, 0]
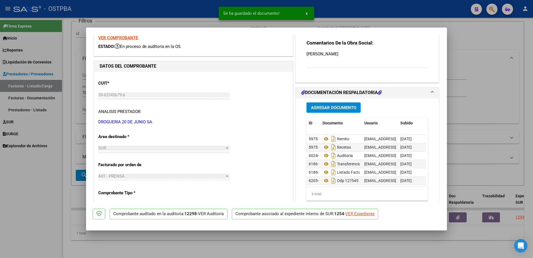
drag, startPoint x: 312, startPoint y: 233, endPoint x: 311, endPoint y: 230, distance: 3.4
click at [312, 231] on div at bounding box center [266, 129] width 533 height 258
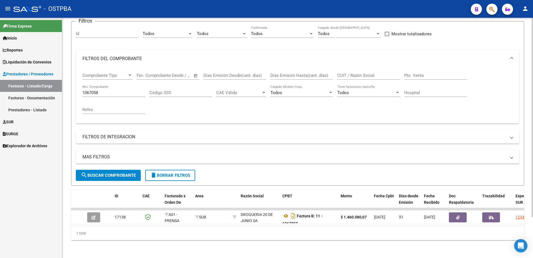
click at [108, 91] on div "1067058 Nro. Comprobante" at bounding box center [114, 91] width 63 height 12
type input "1068242"
click at [93, 173] on span "search Buscar Comprobante" at bounding box center [108, 175] width 55 height 5
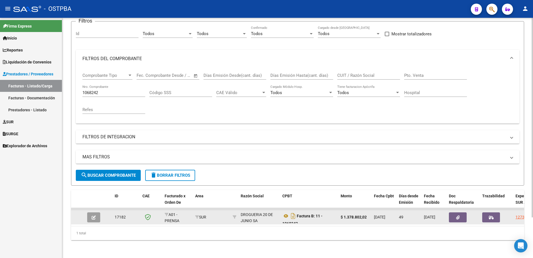
click at [91, 213] on button "button" at bounding box center [93, 217] width 13 height 10
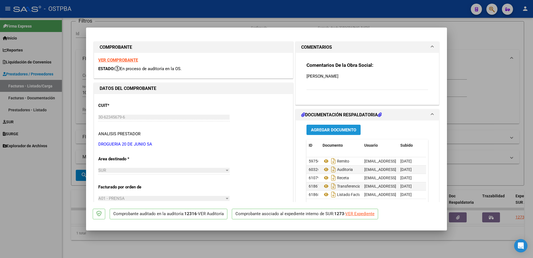
click at [319, 131] on span "Agregar Documento" at bounding box center [333, 129] width 45 height 5
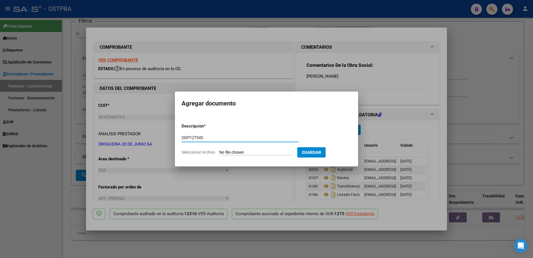
type input "ODP127545"
click at [240, 151] on input "Seleccionar Archivo" at bounding box center [256, 152] width 74 height 5
type input "C:\fakepath\IMG_20250912_0004.pdf"
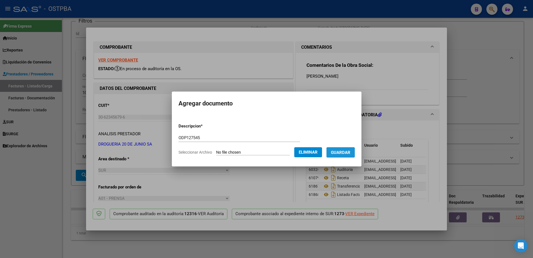
click at [349, 153] on span "Guardar" at bounding box center [340, 152] width 19 height 5
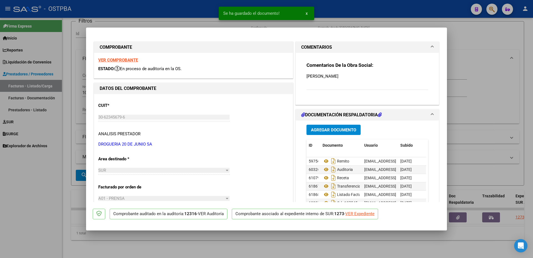
click at [306, 231] on div at bounding box center [266, 129] width 533 height 258
type input "$ 0,00"
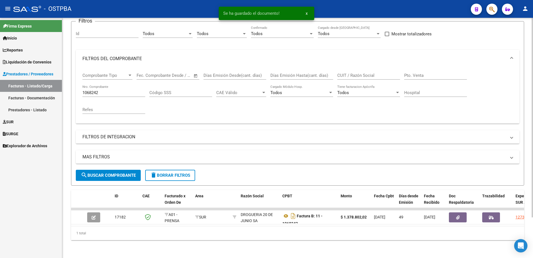
click at [122, 90] on input "1068242" at bounding box center [114, 92] width 63 height 5
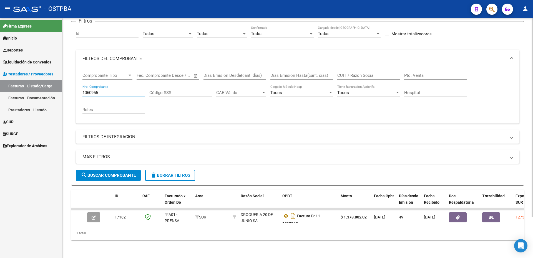
type input "1060955"
click at [103, 173] on span "search Buscar Comprobante" at bounding box center [108, 175] width 55 height 5
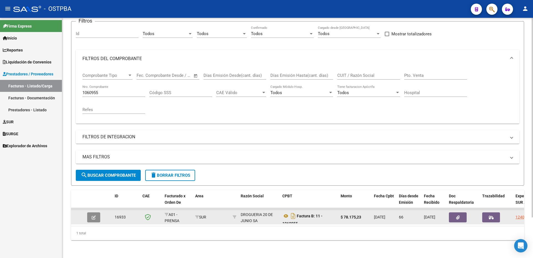
click at [93, 215] on icon "button" at bounding box center [94, 217] width 4 height 4
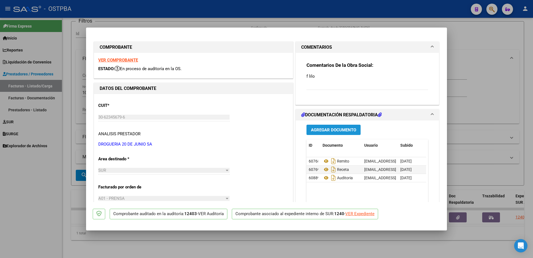
click at [324, 129] on span "Agregar Documento" at bounding box center [333, 129] width 45 height 5
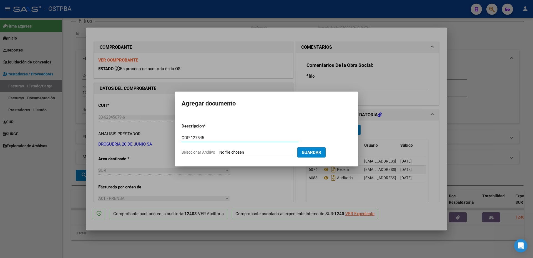
type input "ODP 127545"
click at [232, 153] on input "Seleccionar Archivo" at bounding box center [256, 152] width 74 height 5
type input "C:\fakepath\IMG_20250912_0004.pdf"
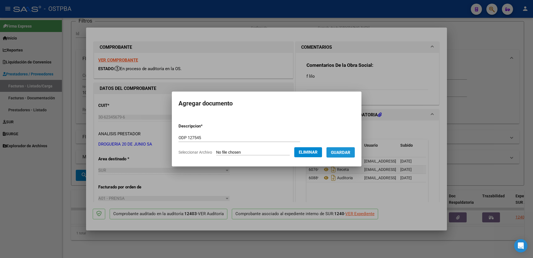
click at [342, 151] on span "Guardar" at bounding box center [340, 152] width 19 height 5
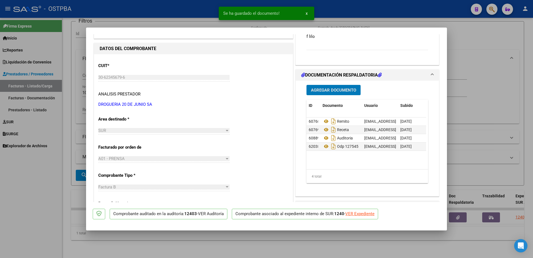
scroll to position [28, 0]
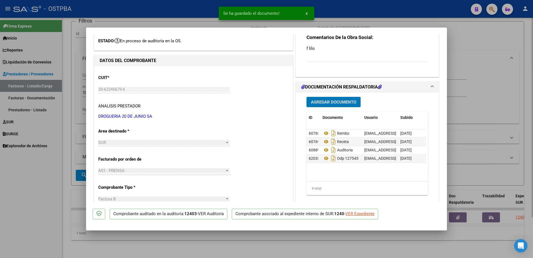
click at [255, 236] on div at bounding box center [266, 129] width 533 height 258
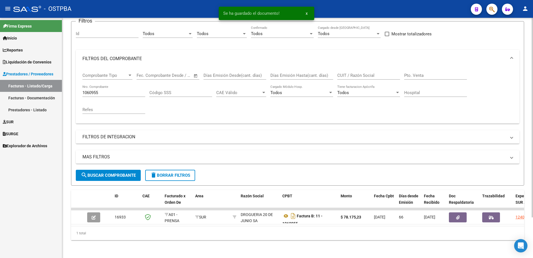
click at [123, 85] on div "1060955 Nro. Comprobante" at bounding box center [114, 91] width 63 height 12
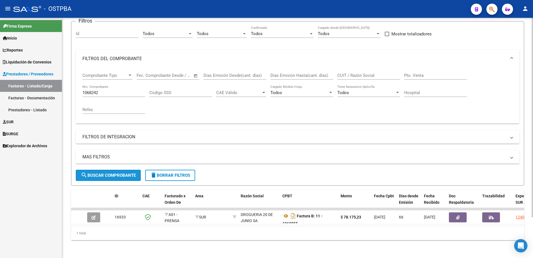
click at [112, 173] on span "search Buscar Comprobante" at bounding box center [108, 175] width 55 height 5
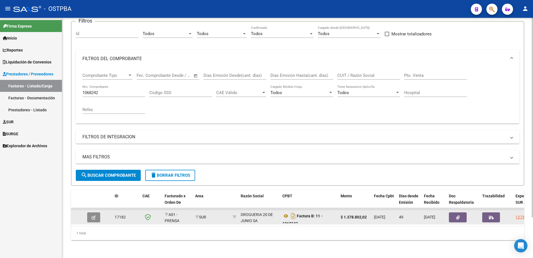
click at [93, 215] on icon "button" at bounding box center [94, 217] width 4 height 4
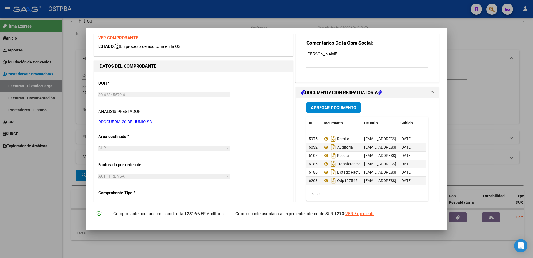
scroll to position [4, 0]
click at [281, 236] on div at bounding box center [266, 129] width 533 height 258
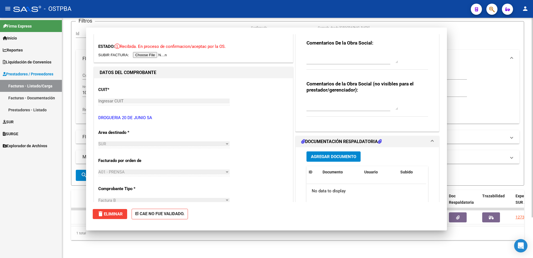
scroll to position [0, 0]
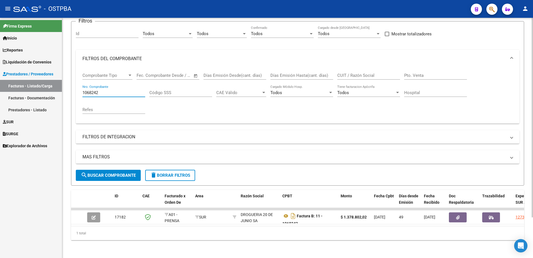
click at [111, 90] on input "1068242" at bounding box center [114, 92] width 63 height 5
type input "1060955"
click at [98, 173] on span "search Buscar Comprobante" at bounding box center [108, 175] width 55 height 5
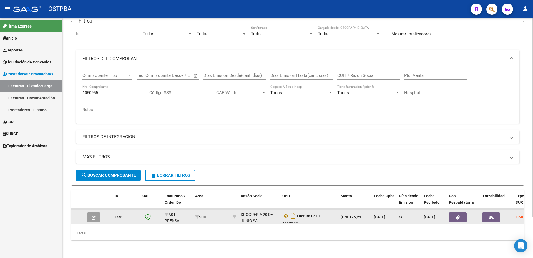
click at [93, 214] on span "button" at bounding box center [94, 216] width 4 height 5
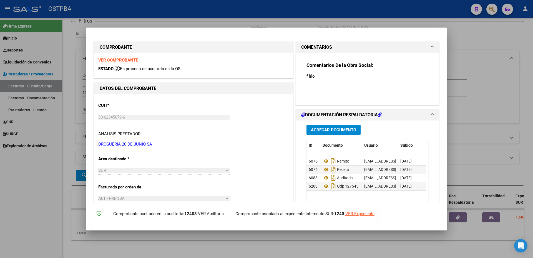
click at [321, 128] on span "Agregar Documento" at bounding box center [333, 129] width 45 height 5
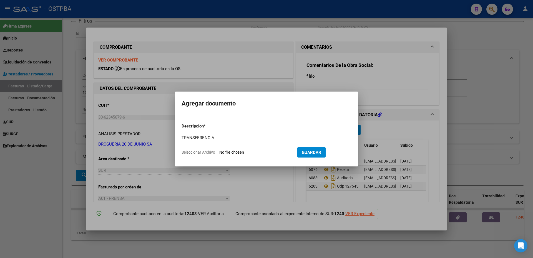
type input "TRANSFERENCIA"
click at [250, 152] on input "Seleccionar Archivo" at bounding box center [256, 152] width 74 height 5
type input "C:\fakepath\IMG_20250910_0001.pdf"
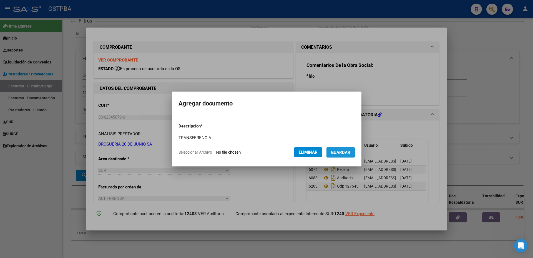
click at [345, 153] on span "Guardar" at bounding box center [340, 152] width 19 height 5
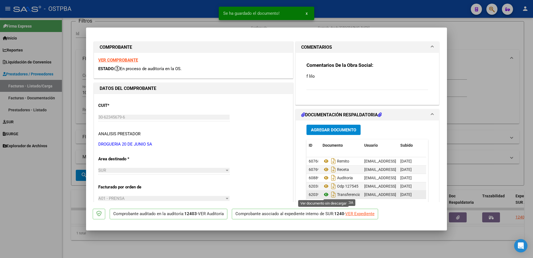
click at [324, 194] on icon at bounding box center [326, 194] width 7 height 7
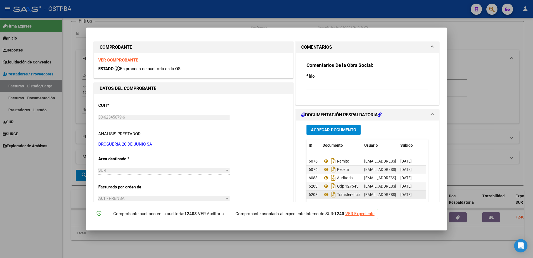
drag, startPoint x: 323, startPoint y: 193, endPoint x: 403, endPoint y: 193, distance: 80.0
drag, startPoint x: 403, startPoint y: 193, endPoint x: 332, endPoint y: 196, distance: 71.2
drag, startPoint x: 332, startPoint y: 196, endPoint x: 382, endPoint y: 231, distance: 61.3
click at [378, 236] on div at bounding box center [266, 129] width 533 height 258
type input "$ 0,00"
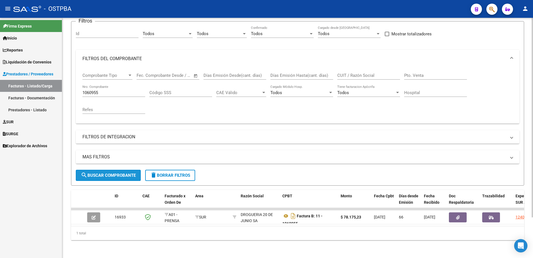
click at [109, 173] on span "search Buscar Comprobante" at bounding box center [108, 175] width 55 height 5
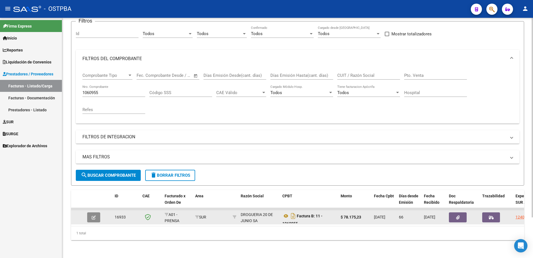
click at [93, 215] on icon "button" at bounding box center [94, 217] width 4 height 4
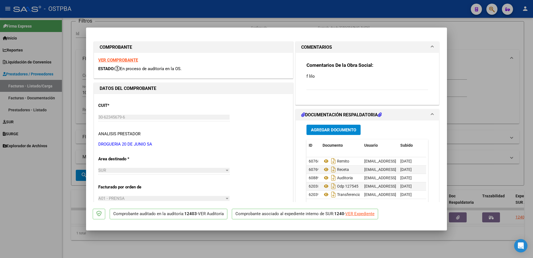
click at [315, 130] on span "Agregar Documento" at bounding box center [333, 129] width 45 height 5
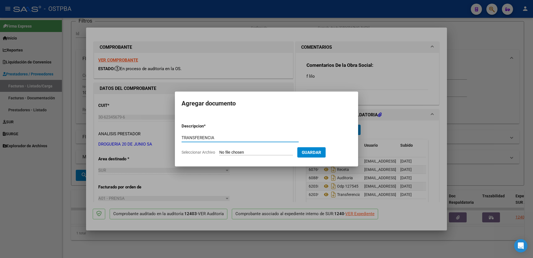
type input "TRANSFERENCIA"
click at [245, 153] on input "Seleccionar Archivo" at bounding box center [256, 152] width 74 height 5
type input "C:\fakepath\IMG_20250912_0005.pdf"
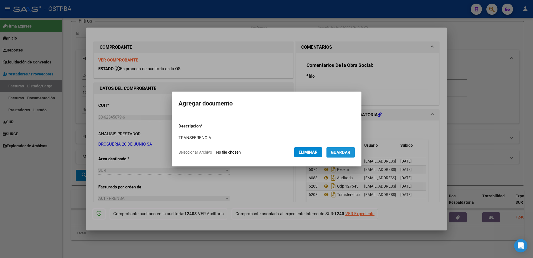
click at [345, 153] on span "Guardar" at bounding box center [340, 152] width 19 height 5
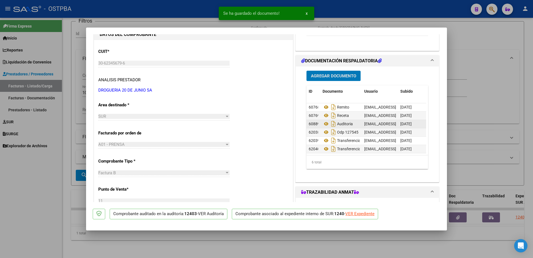
scroll to position [56, 0]
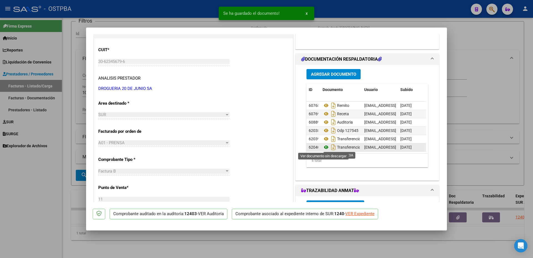
click at [323, 147] on icon at bounding box center [326, 147] width 7 height 7
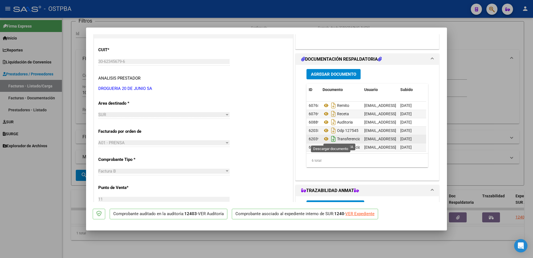
drag, startPoint x: 377, startPoint y: 138, endPoint x: 332, endPoint y: 138, distance: 44.7
drag, startPoint x: 332, startPoint y: 138, endPoint x: 310, endPoint y: 139, distance: 22.3
drag, startPoint x: 310, startPoint y: 139, endPoint x: 401, endPoint y: 197, distance: 108.3
click at [403, 199] on mat-dialog-container "COMPROBANTE VER COMPROBANTE ESTADO: En proceso de auditoría en la OS. DATOS DEL…" at bounding box center [266, 129] width 361 height 203
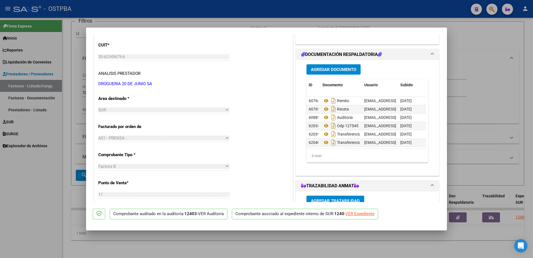
click at [396, 173] on div "Agregar Documento ID Documento Usuario Subido Acción 60768 Remito ostpbafarm@gm…" at bounding box center [367, 117] width 143 height 115
click at [332, 68] on span "Agregar Documento" at bounding box center [333, 69] width 45 height 5
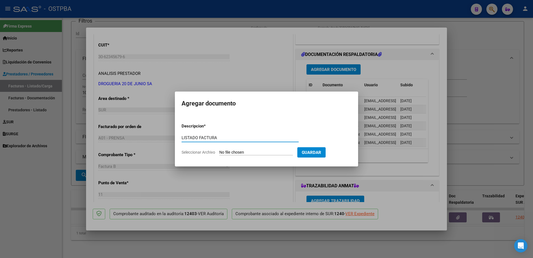
type input "LISTADO FACTURA"
click at [254, 154] on input "Seleccionar Archivo" at bounding box center [256, 152] width 74 height 5
type input "C:\fakepath\IMG_20250912_0006.pdf"
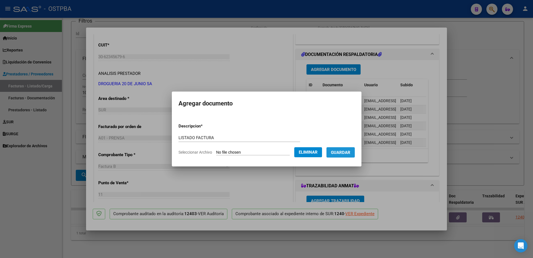
click at [345, 154] on span "Guardar" at bounding box center [340, 152] width 19 height 5
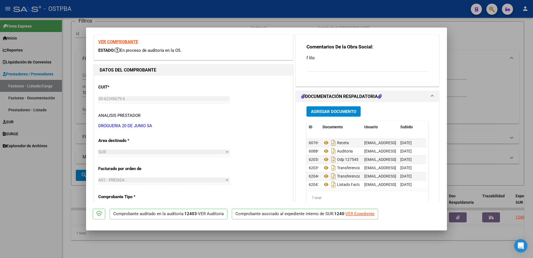
scroll to position [28, 0]
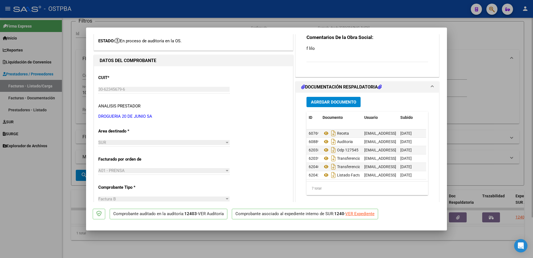
click at [283, 235] on div at bounding box center [266, 129] width 533 height 258
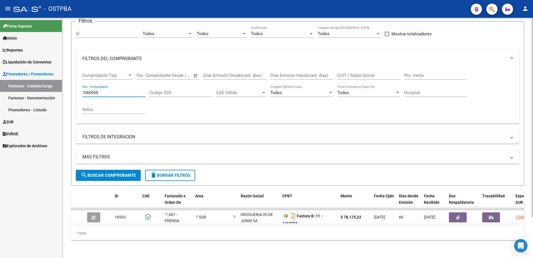
drag, startPoint x: 101, startPoint y: 87, endPoint x: 105, endPoint y: 91, distance: 5.1
click at [102, 90] on input "1060955" at bounding box center [114, 92] width 63 height 5
type input "1067025"
click at [121, 169] on button "search Buscar Comprobante" at bounding box center [108, 174] width 65 height 11
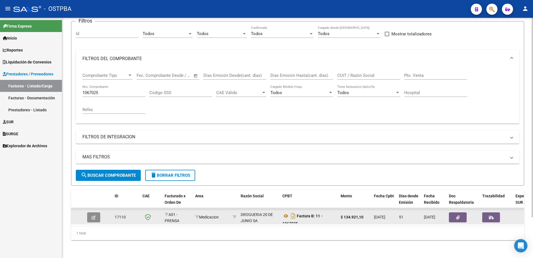
click at [96, 212] on button "button" at bounding box center [93, 217] width 13 height 10
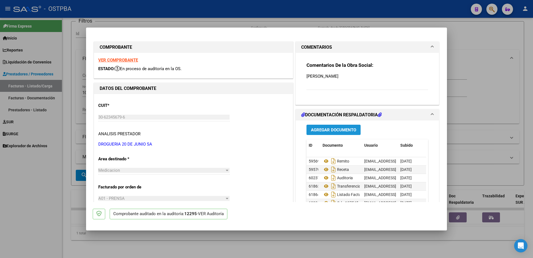
click at [326, 128] on span "Agregar Documento" at bounding box center [333, 129] width 45 height 5
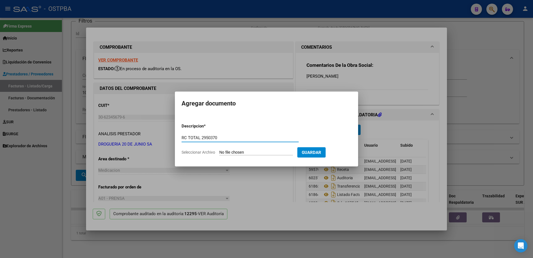
type input "RC TOTAL 2950370"
click at [232, 152] on input "Seleccionar Archivo" at bounding box center [256, 152] width 74 height 5
type input "C:\fakepath\IMG_20250912_0007.pdf"
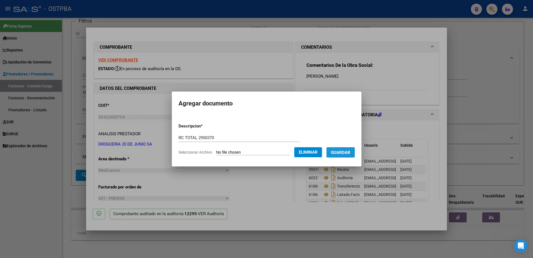
click at [344, 153] on span "Guardar" at bounding box center [340, 152] width 19 height 5
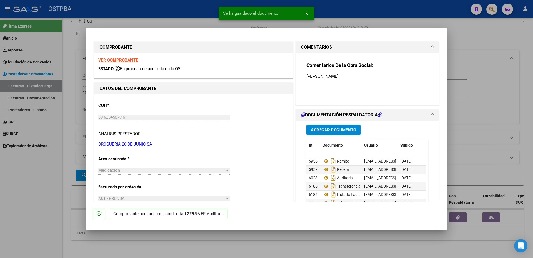
click at [293, 235] on div at bounding box center [266, 129] width 533 height 258
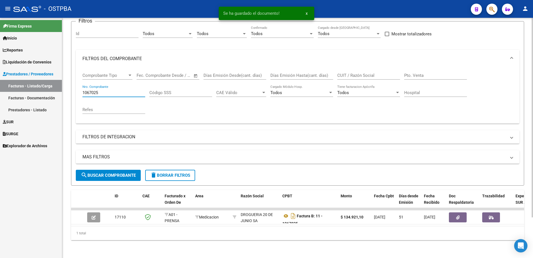
click at [134, 90] on input "1067025" at bounding box center [114, 92] width 63 height 5
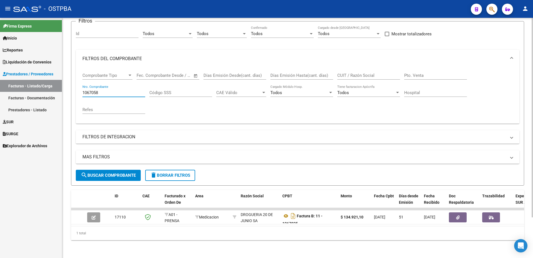
type input "1067058"
click at [122, 173] on span "search Buscar Comprobante" at bounding box center [108, 175] width 55 height 5
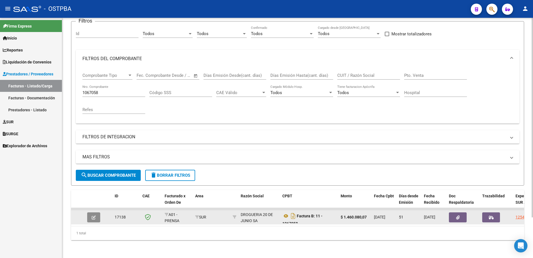
click at [92, 213] on button "button" at bounding box center [93, 217] width 13 height 10
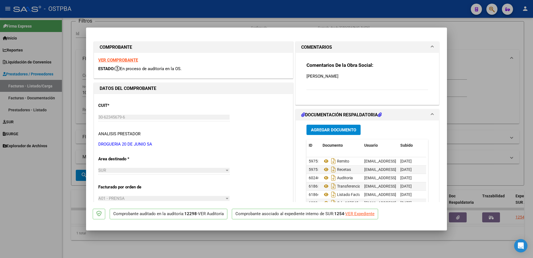
click at [319, 129] on span "Agregar Documento" at bounding box center [333, 129] width 45 height 5
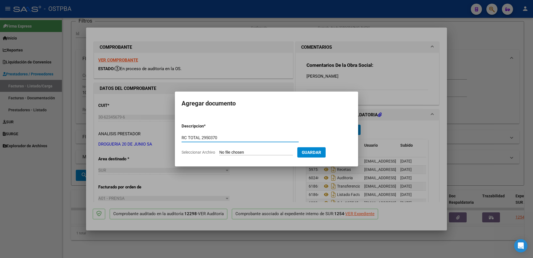
type input "RC TOTAL 2950370"
click at [244, 151] on input "Seleccionar Archivo" at bounding box center [256, 152] width 74 height 5
type input "C:\fakepath\IMG_20250912_0007.pdf"
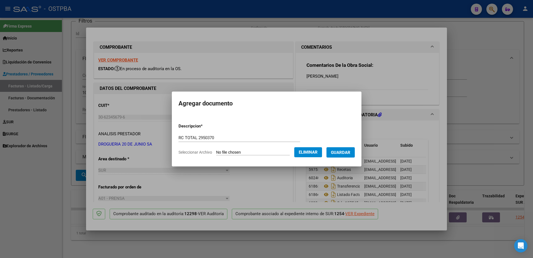
click at [345, 152] on span "Guardar" at bounding box center [340, 152] width 19 height 5
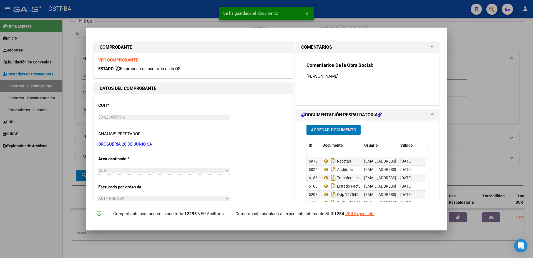
scroll to position [13, 0]
click at [443, 198] on mat-dialog-content "COMPROBANTE VER COMPROBANTE ESTADO: En proceso de auditoría en la OS. DATOS DEL…" at bounding box center [266, 118] width 361 height 168
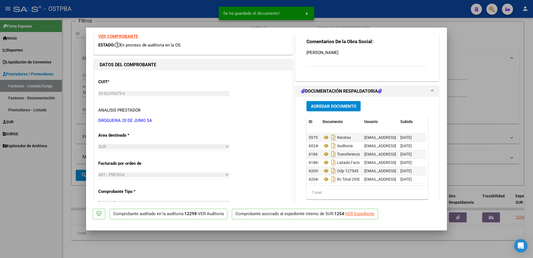
scroll to position [33, 0]
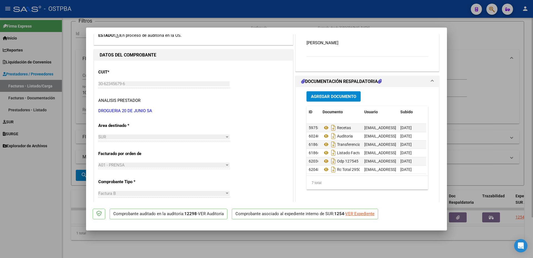
click at [257, 236] on div at bounding box center [266, 129] width 533 height 258
type input "$ 0,00"
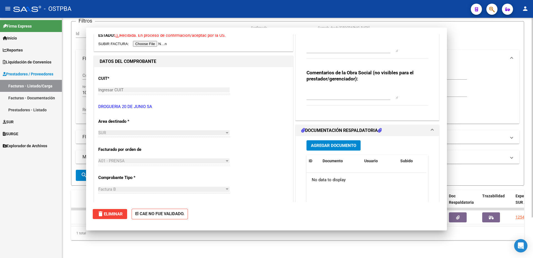
scroll to position [0, 0]
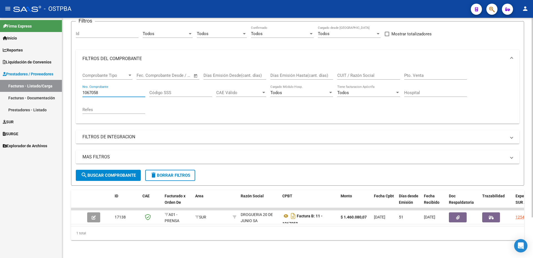
click at [110, 90] on input "1067058" at bounding box center [114, 92] width 63 height 5
type input "1068242"
click at [118, 173] on span "search Buscar Comprobante" at bounding box center [108, 175] width 55 height 5
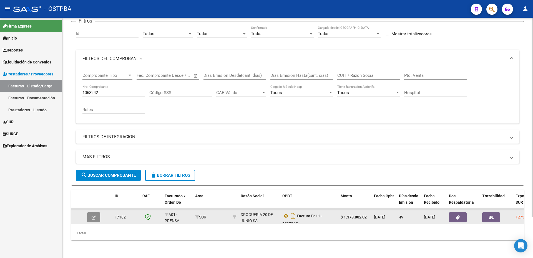
click at [91, 212] on button "button" at bounding box center [93, 217] width 13 height 10
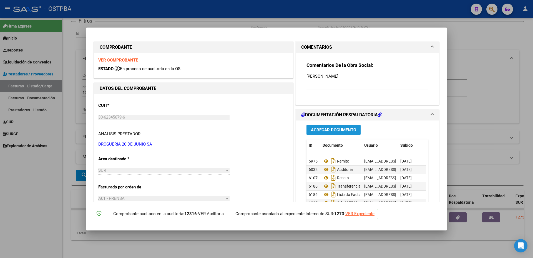
click at [327, 130] on span "Agregar Documento" at bounding box center [333, 129] width 45 height 5
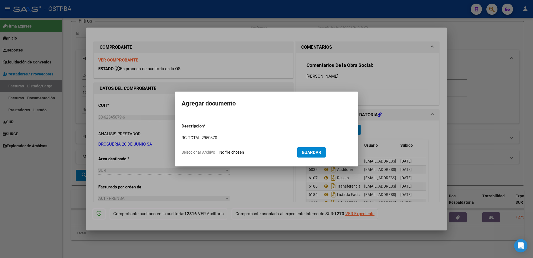
type input "RC TOTAL 2950370"
click at [244, 153] on input "Seleccionar Archivo" at bounding box center [256, 152] width 74 height 5
type input "C:\fakepath\IMG_20250912_0007.pdf"
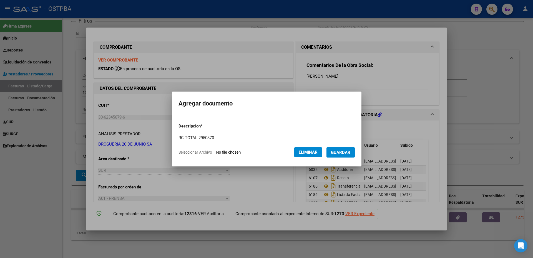
click at [351, 151] on span "Guardar" at bounding box center [340, 152] width 19 height 5
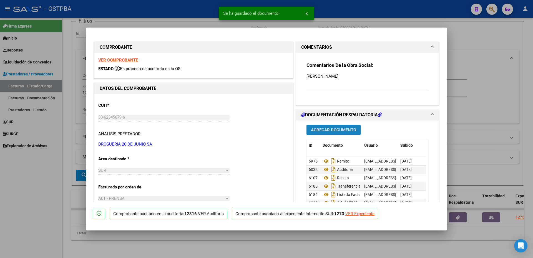
click at [340, 130] on span "Agregar Documento" at bounding box center [333, 129] width 45 height 5
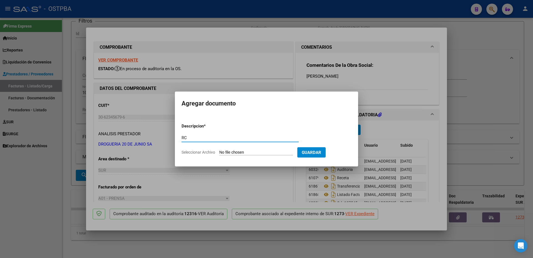
type input "R"
click at [258, 59] on div at bounding box center [266, 129] width 533 height 258
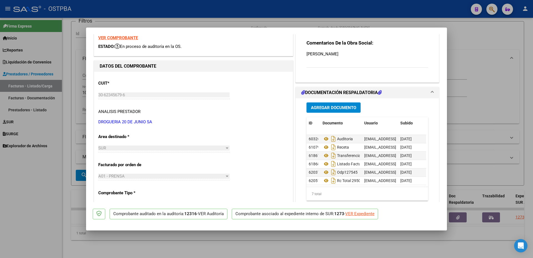
scroll to position [13, 0]
click at [293, 236] on div at bounding box center [266, 129] width 533 height 258
type input "$ 0,00"
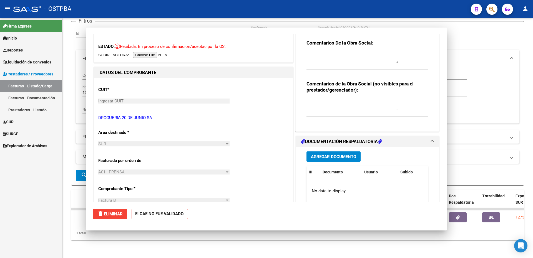
scroll to position [0, 0]
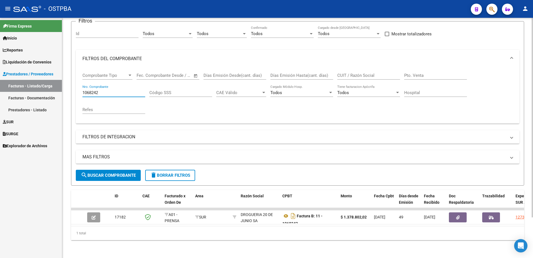
click at [123, 90] on input "1068242" at bounding box center [114, 92] width 63 height 5
type input "1060955"
click at [115, 169] on button "search Buscar Comprobante" at bounding box center [108, 174] width 65 height 11
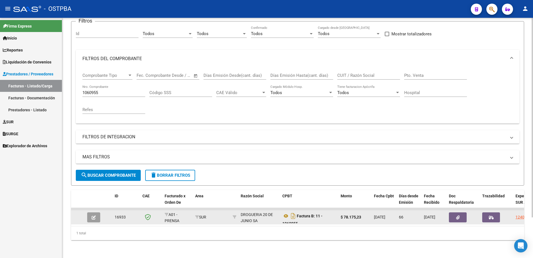
click at [95, 215] on icon "button" at bounding box center [94, 217] width 4 height 4
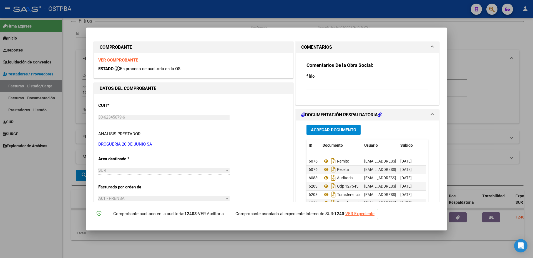
click at [324, 130] on span "Agregar Documento" at bounding box center [333, 129] width 45 height 5
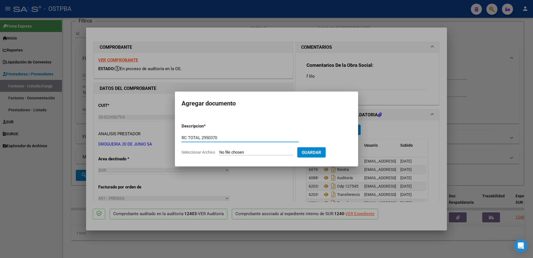
type input "RC TOTAL 2950370"
click at [247, 154] on input "Seleccionar Archivo" at bounding box center [256, 152] width 74 height 5
type input "C:\fakepath\IMG_20250912_0007.pdf"
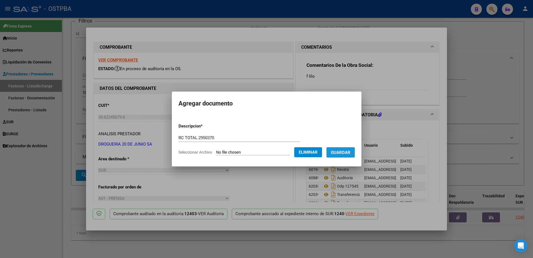
click at [347, 151] on span "Guardar" at bounding box center [340, 152] width 19 height 5
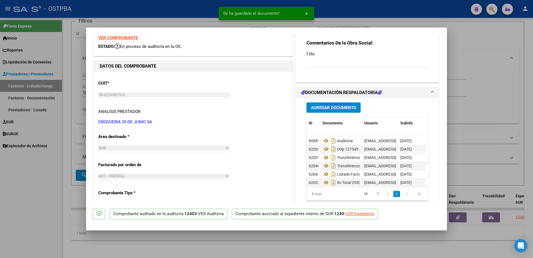
scroll to position [21, 0]
click at [311, 232] on div at bounding box center [266, 129] width 533 height 258
type input "$ 0,00"
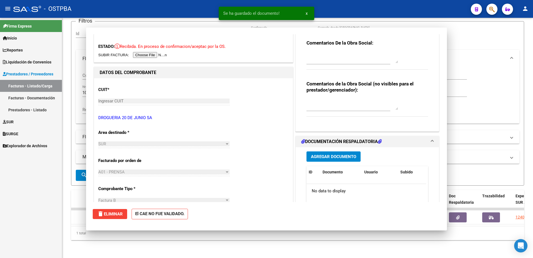
scroll to position [0, 0]
